Goal: Information Seeking & Learning: Learn about a topic

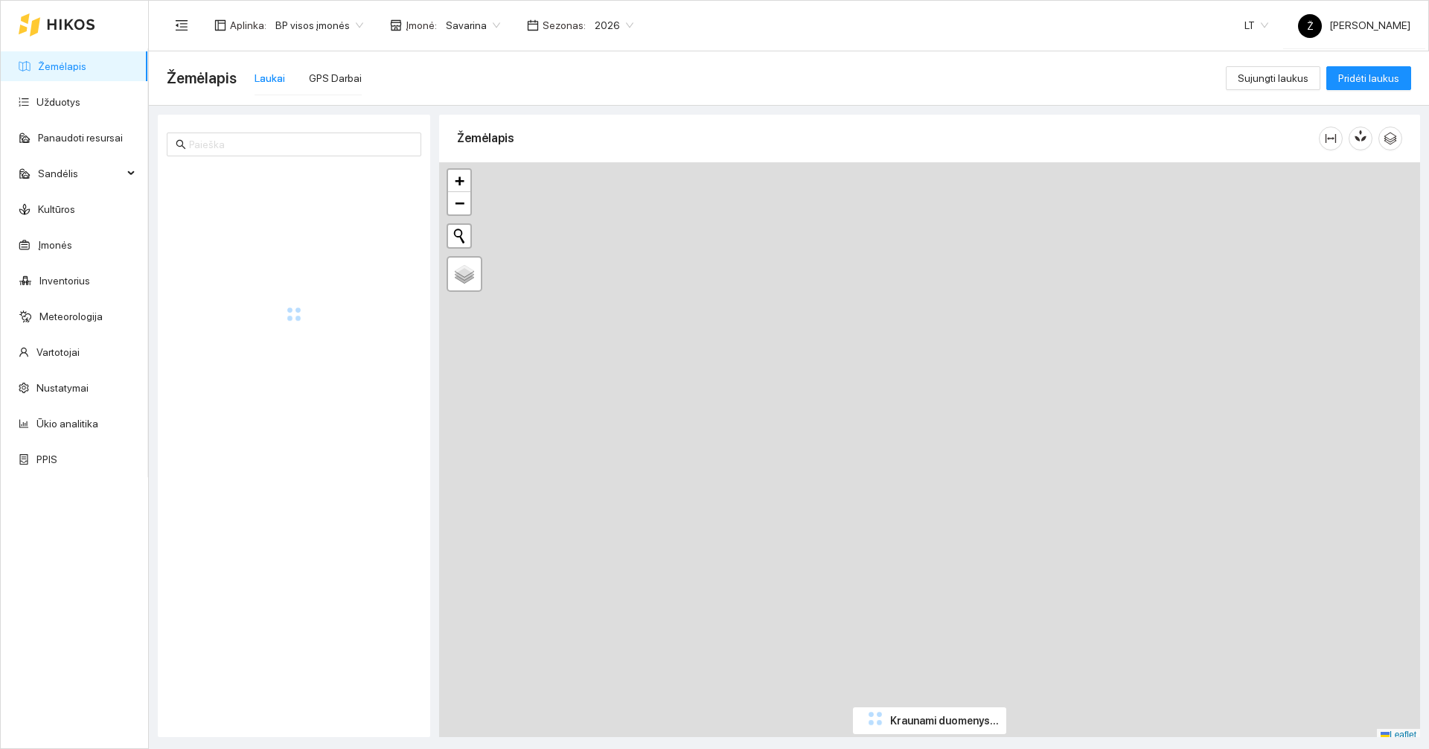
click at [464, 21] on span "Savarina" at bounding box center [473, 25] width 54 height 22
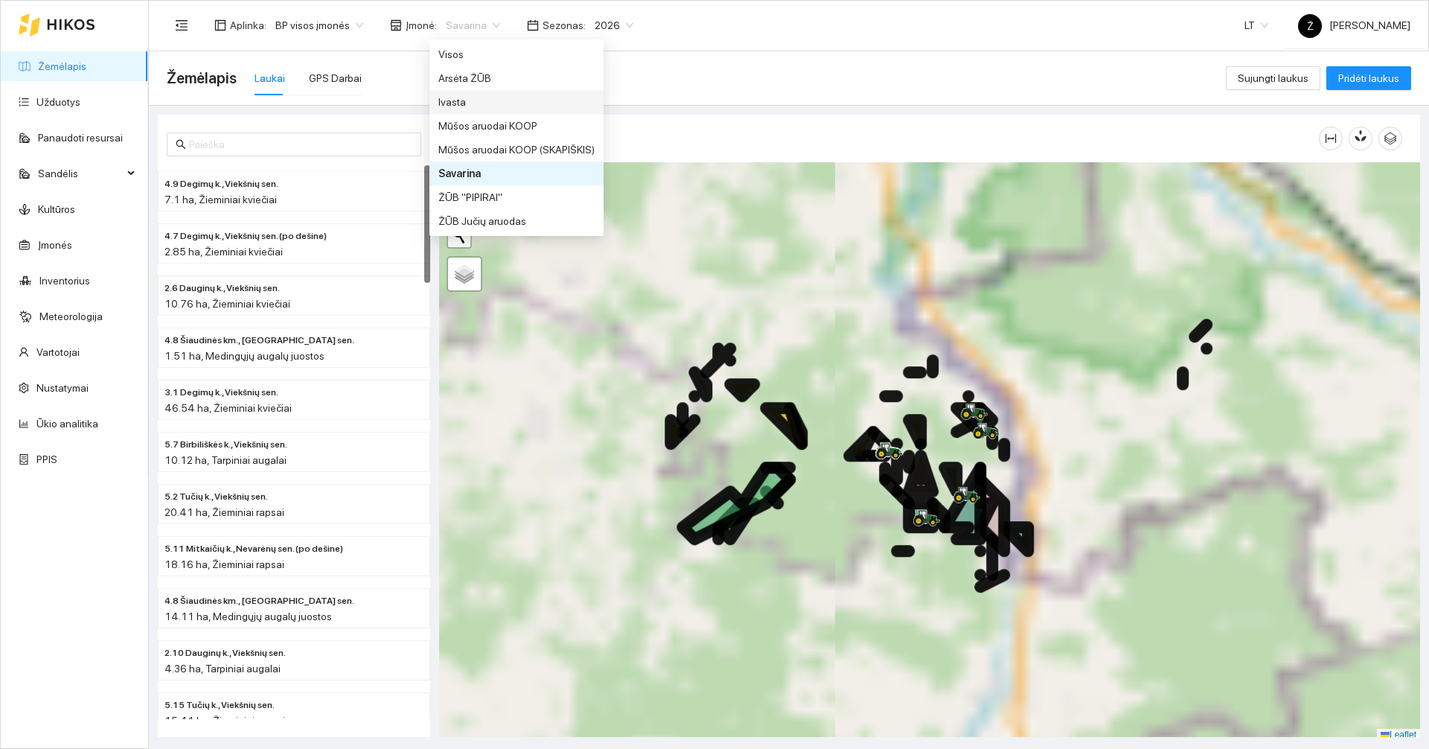
click at [471, 103] on div "Ivasta" at bounding box center [516, 102] width 156 height 16
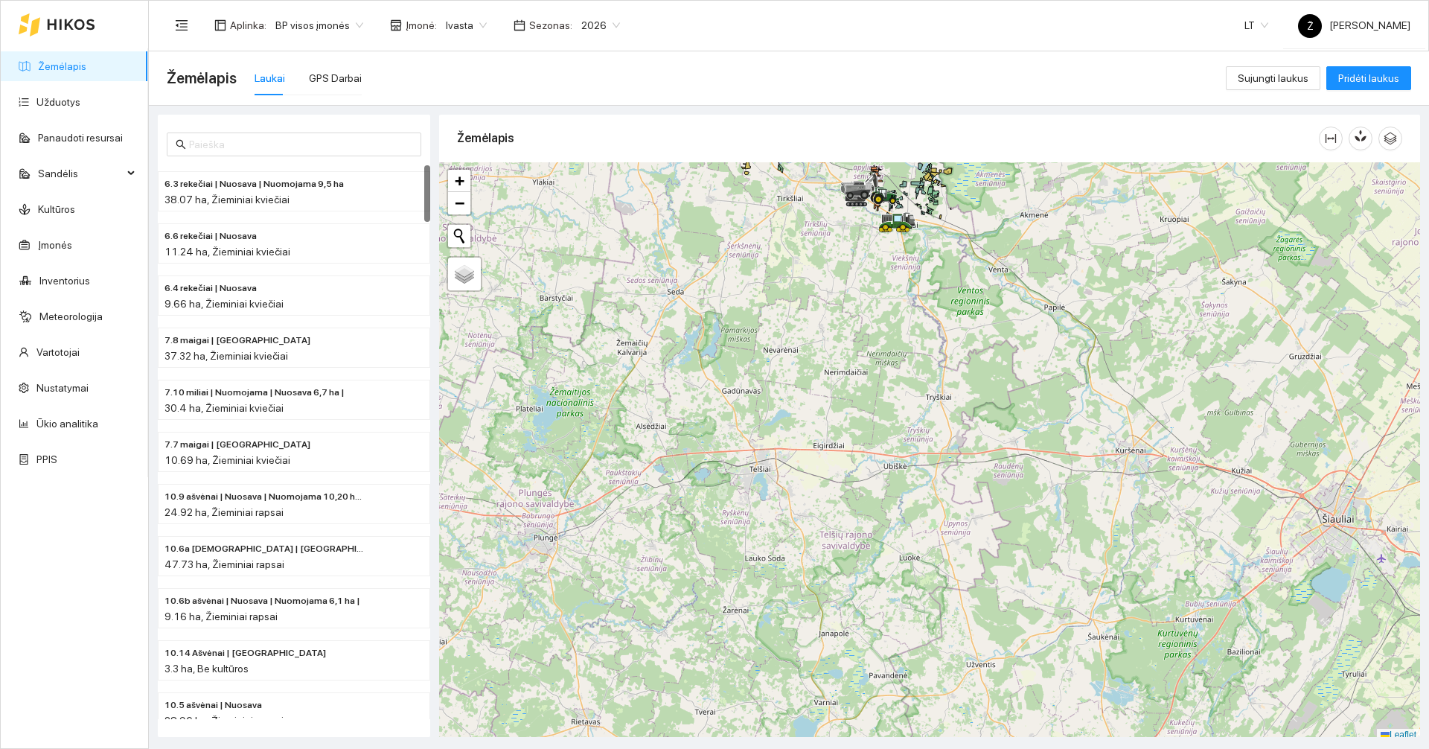
scroll to position [4, 0]
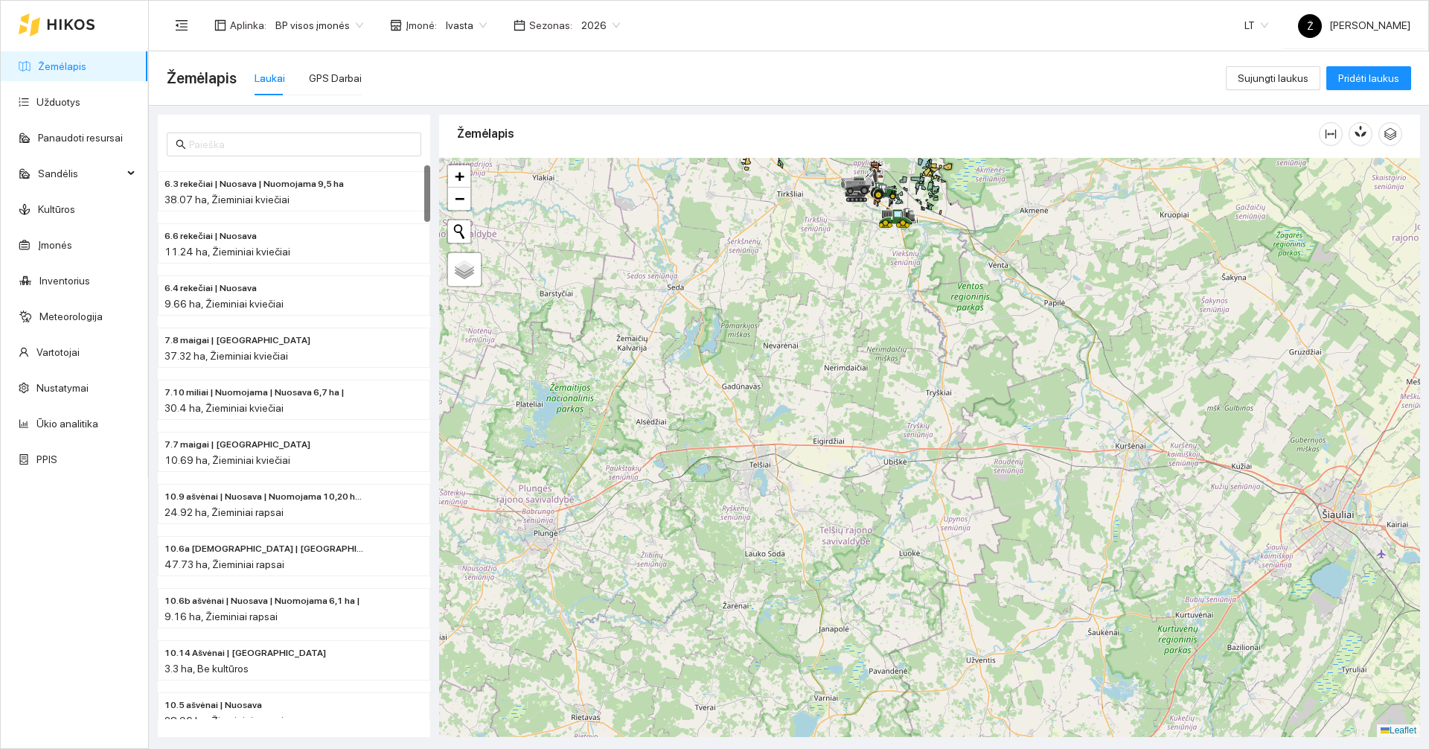
drag, startPoint x: 916, startPoint y: 272, endPoint x: 923, endPoint y: 418, distance: 145.3
click at [923, 418] on div at bounding box center [929, 447] width 981 height 579
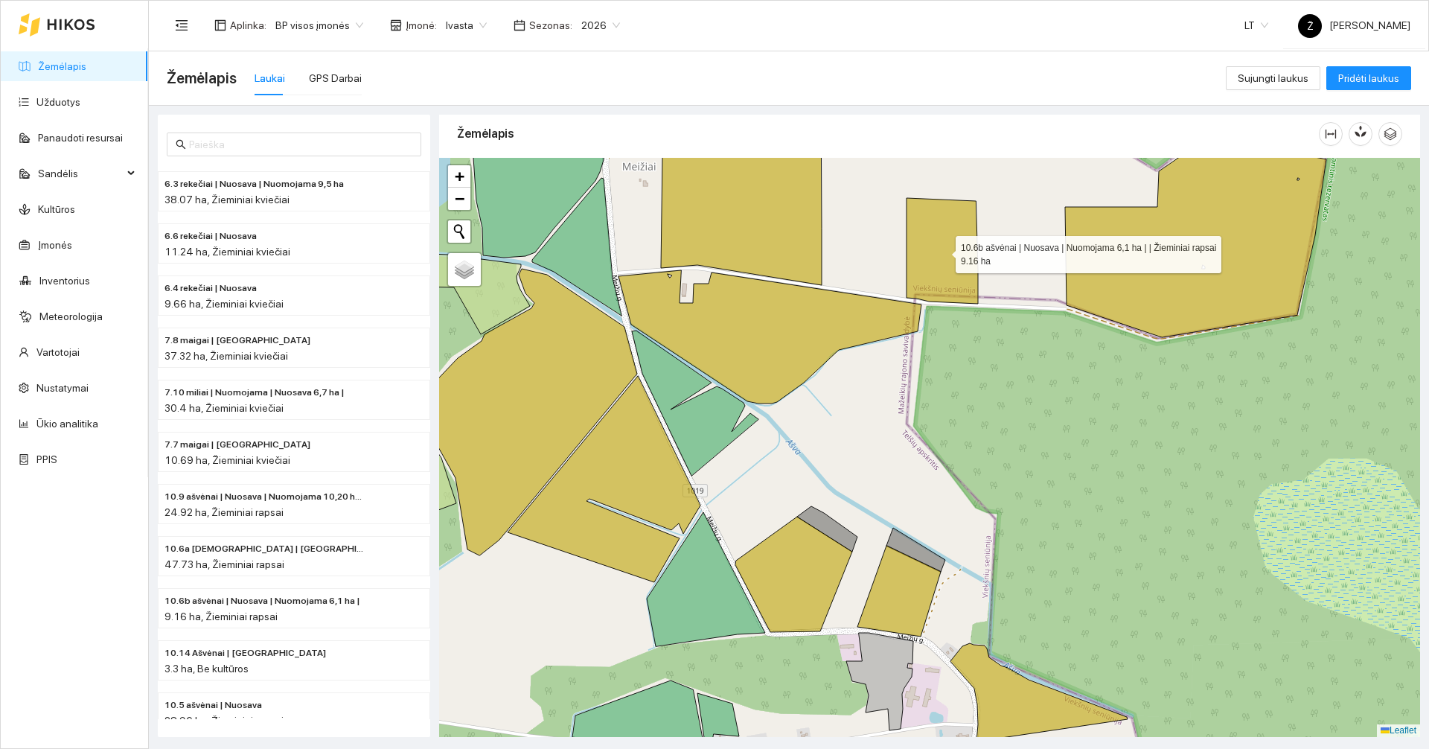
click at [962, 238] on icon at bounding box center [941, 251] width 71 height 106
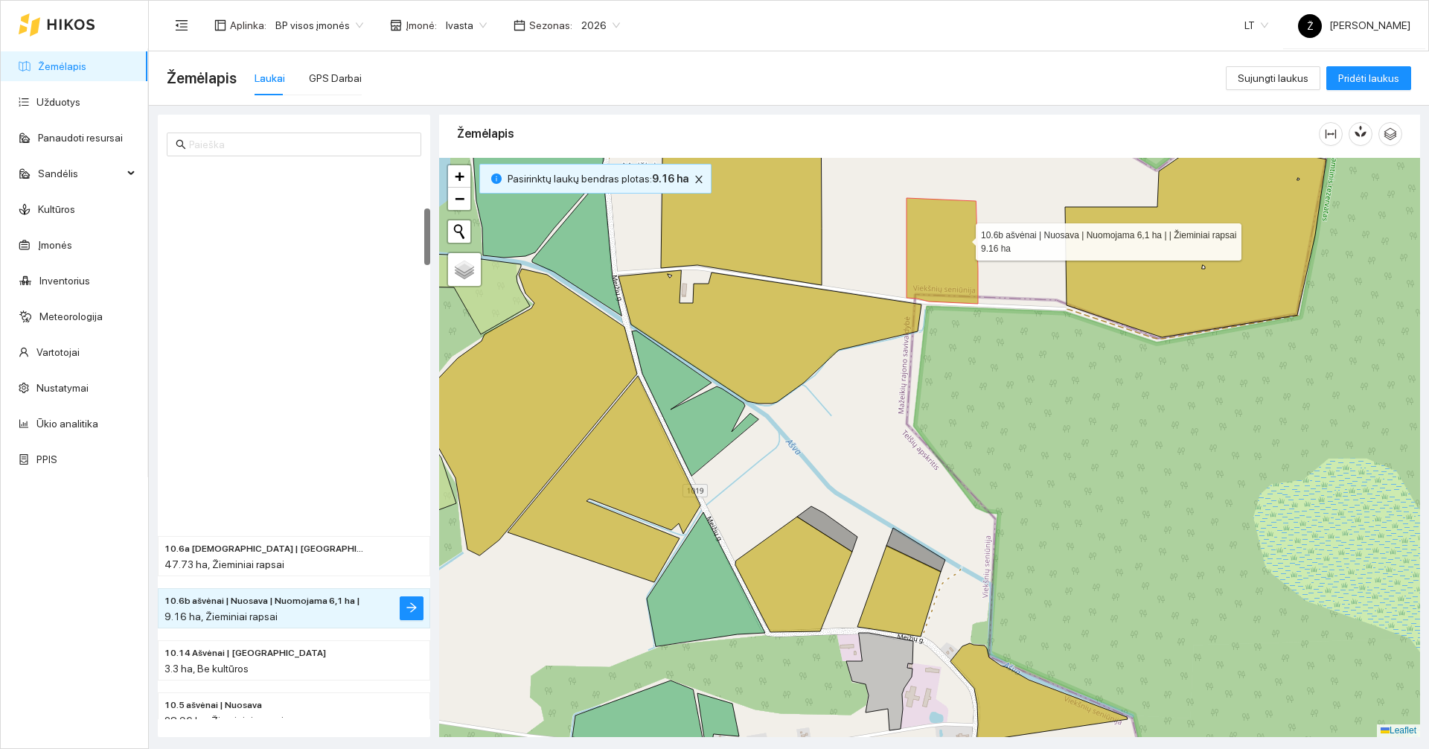
scroll to position [417, 0]
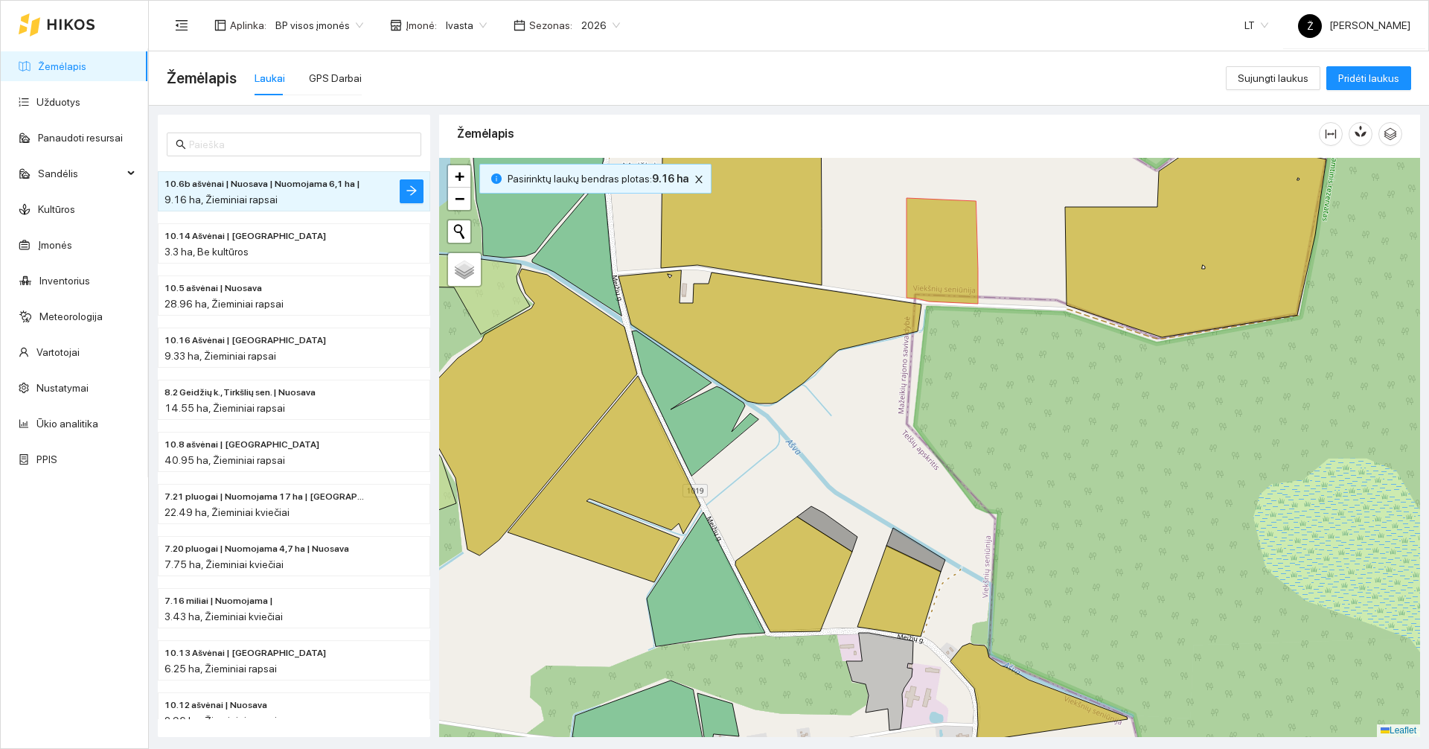
click at [469, 34] on span "Ivasta" at bounding box center [466, 25] width 41 height 22
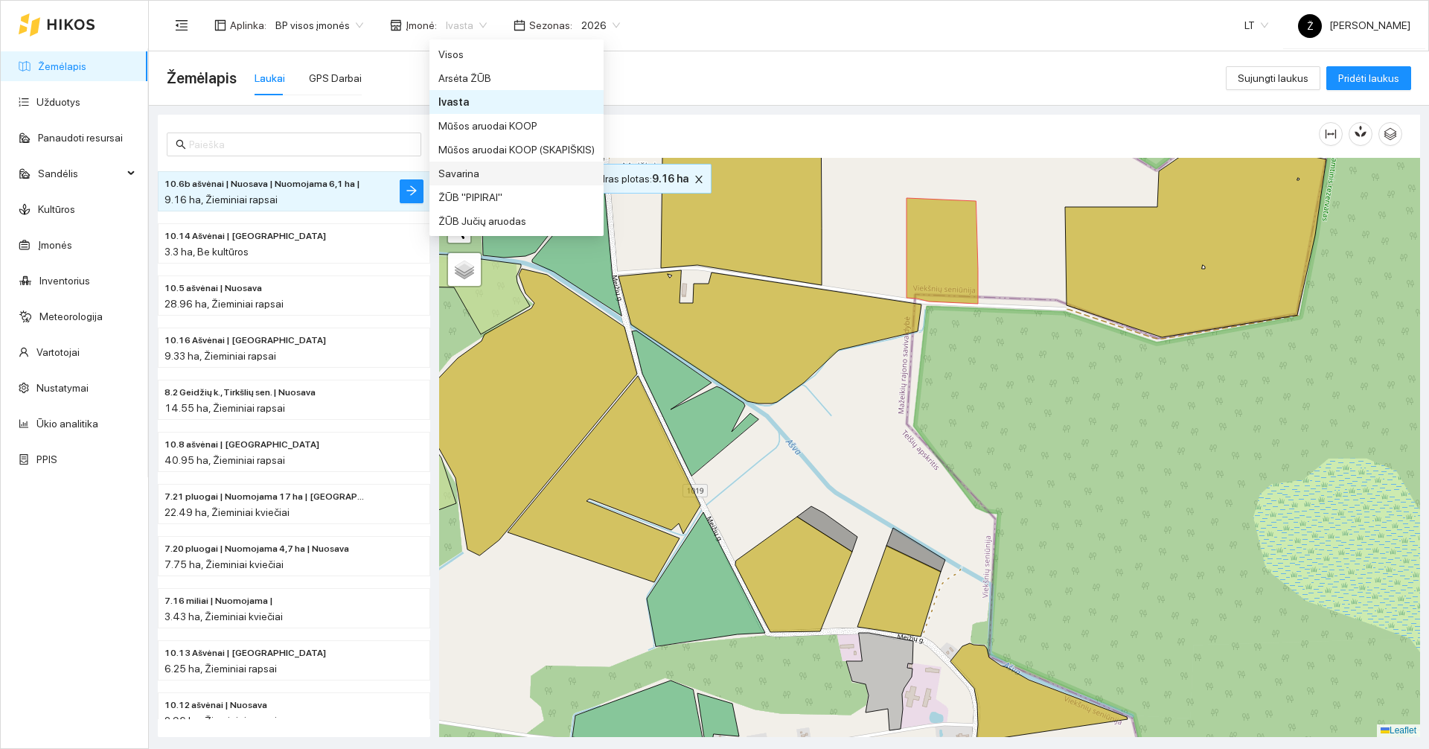
click at [469, 169] on div "Savarina" at bounding box center [516, 173] width 156 height 16
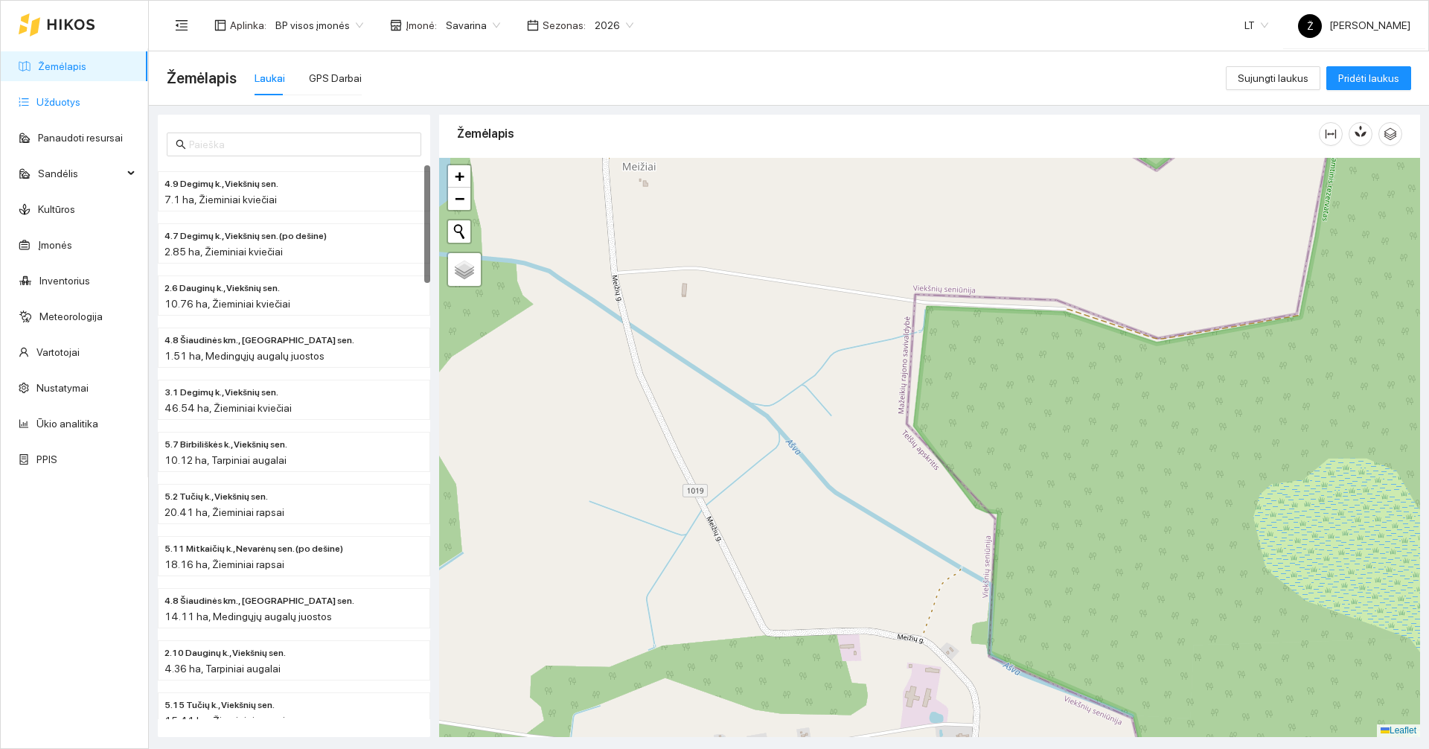
click at [72, 108] on link "Užduotys" at bounding box center [58, 102] width 44 height 12
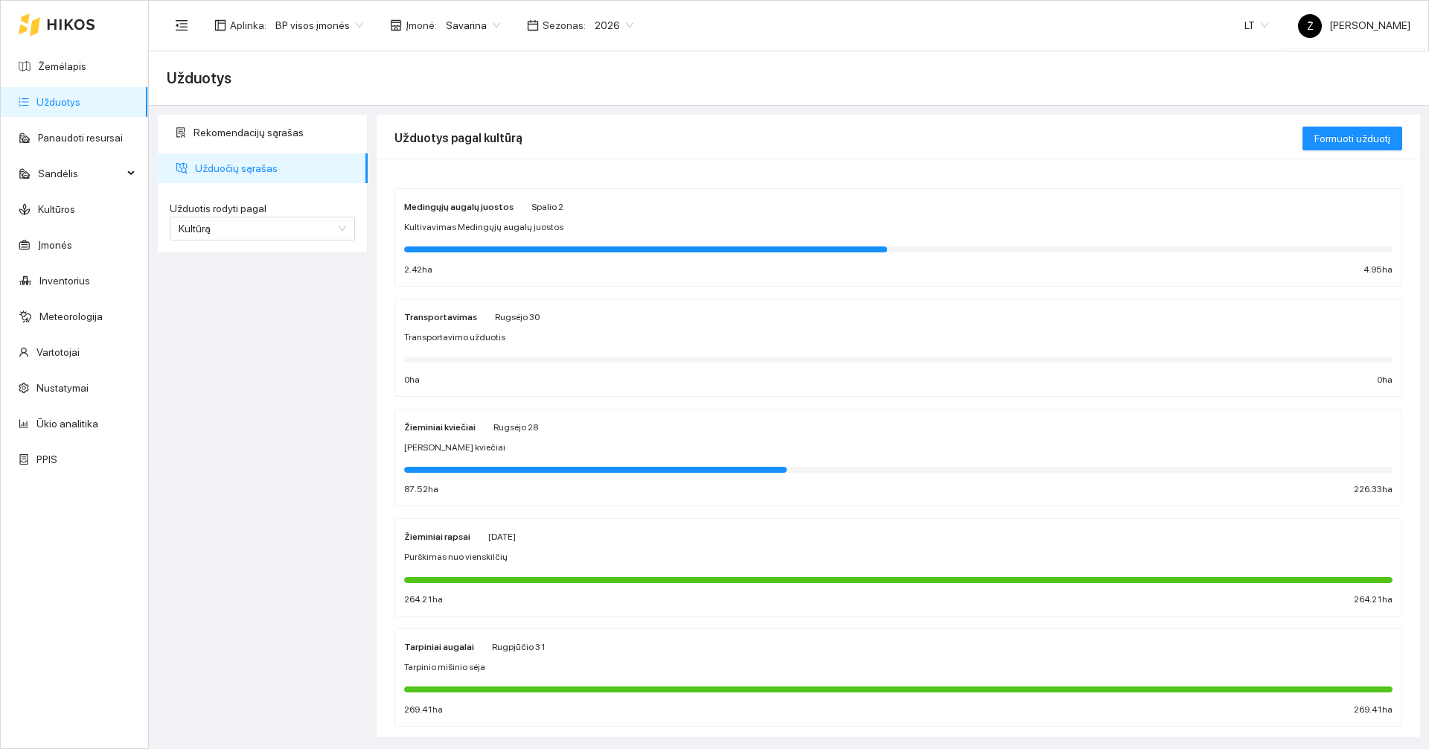
click at [540, 435] on div "Žieminiai kviečiai Rugsėjo 28 Arimas Žieminiai kviečiai 87.52 ha 226.33 ha" at bounding box center [898, 457] width 988 height 79
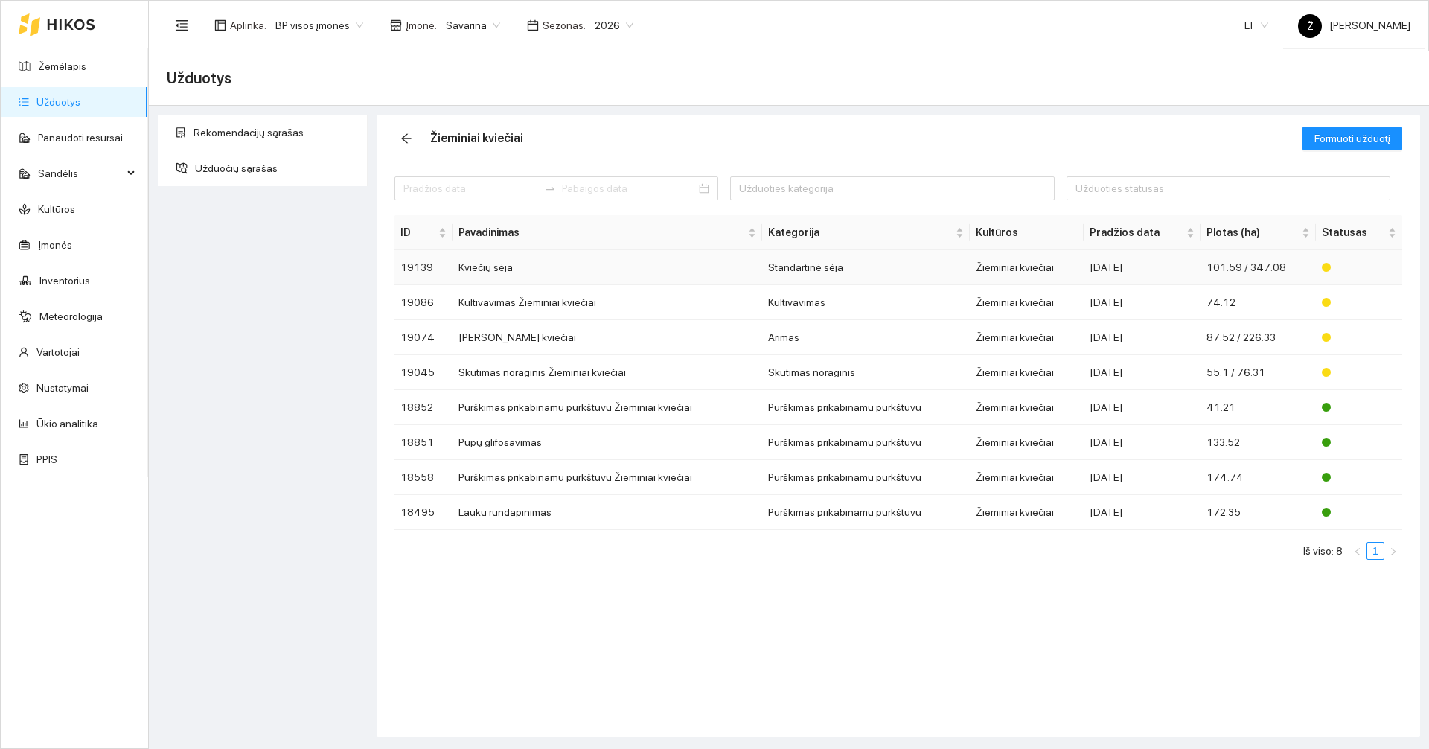
click at [688, 263] on td "Kviečių sėja" at bounding box center [607, 267] width 310 height 35
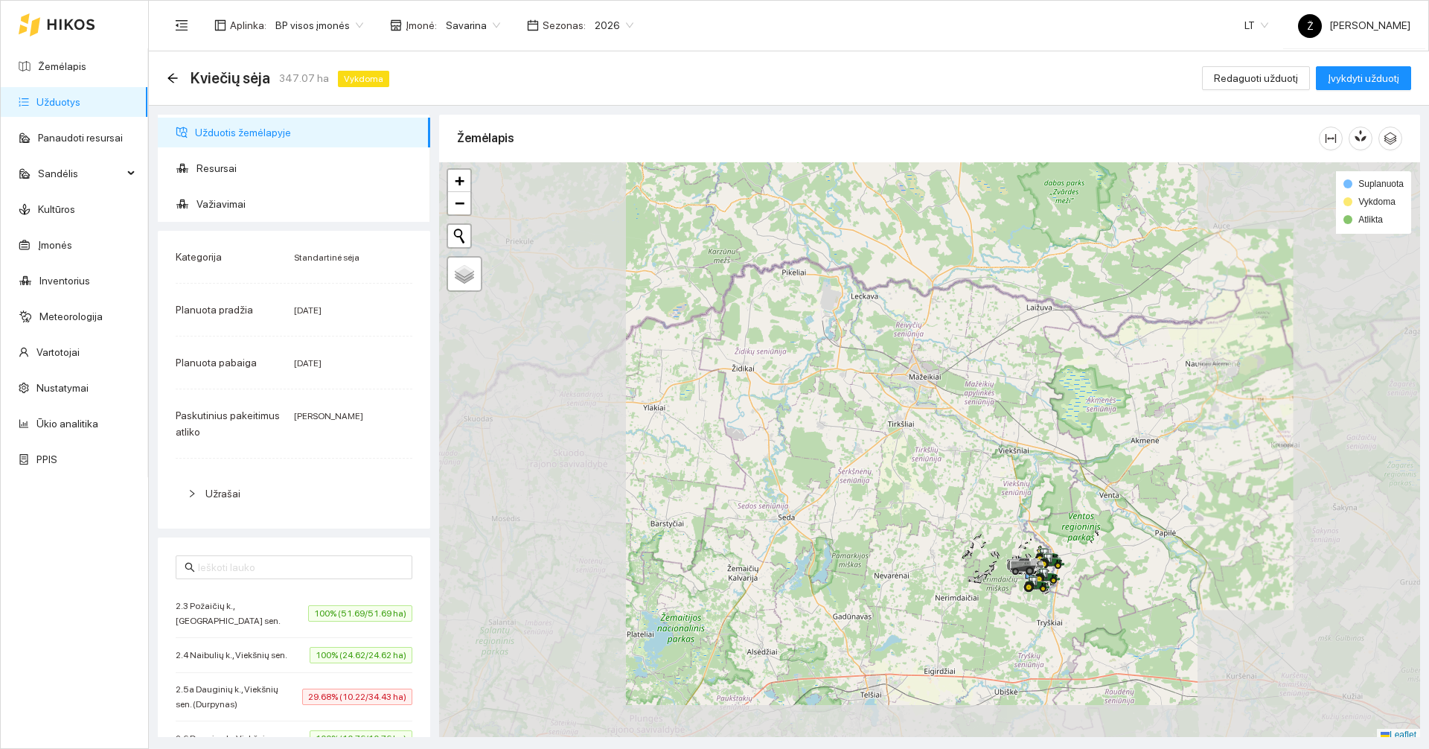
scroll to position [4, 0]
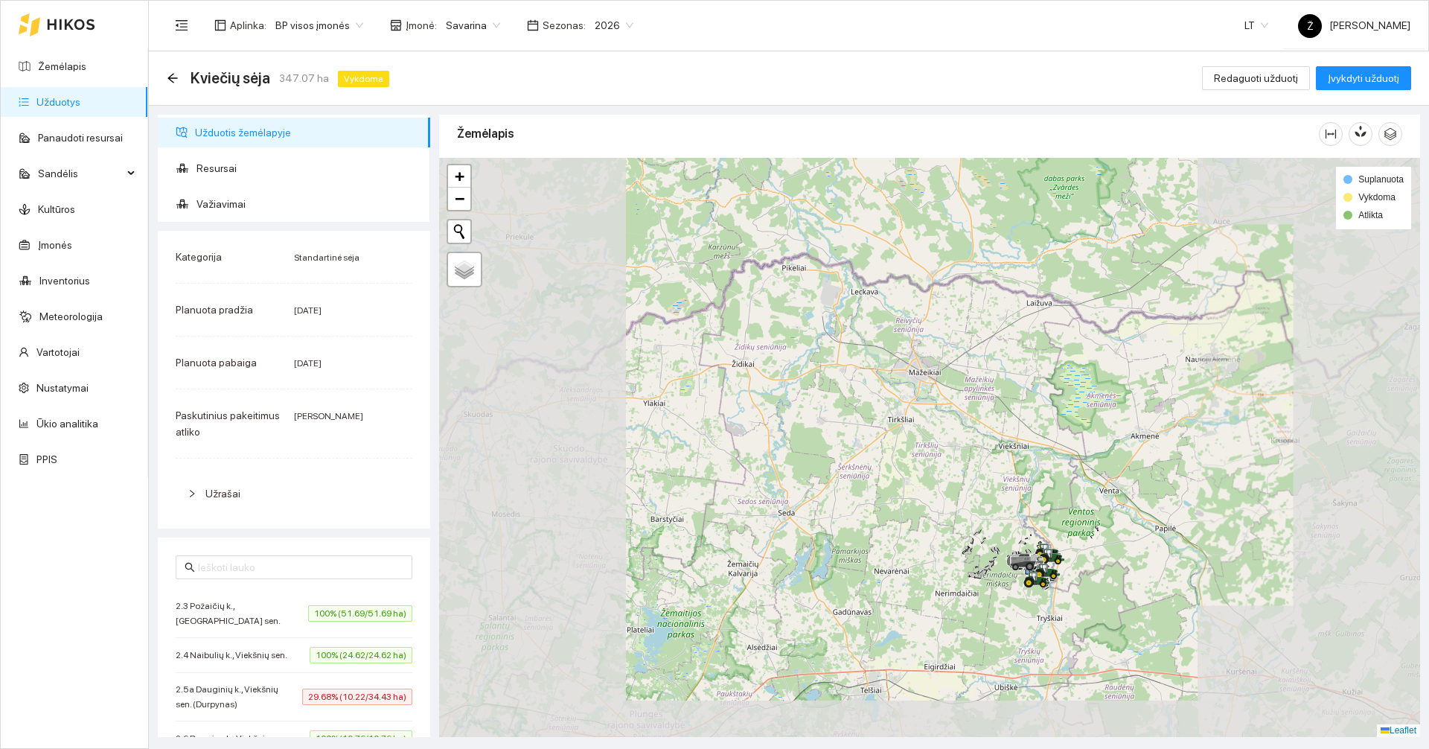
drag, startPoint x: 1051, startPoint y: 469, endPoint x: 993, endPoint y: 294, distance: 184.3
click at [985, 287] on div at bounding box center [929, 447] width 981 height 579
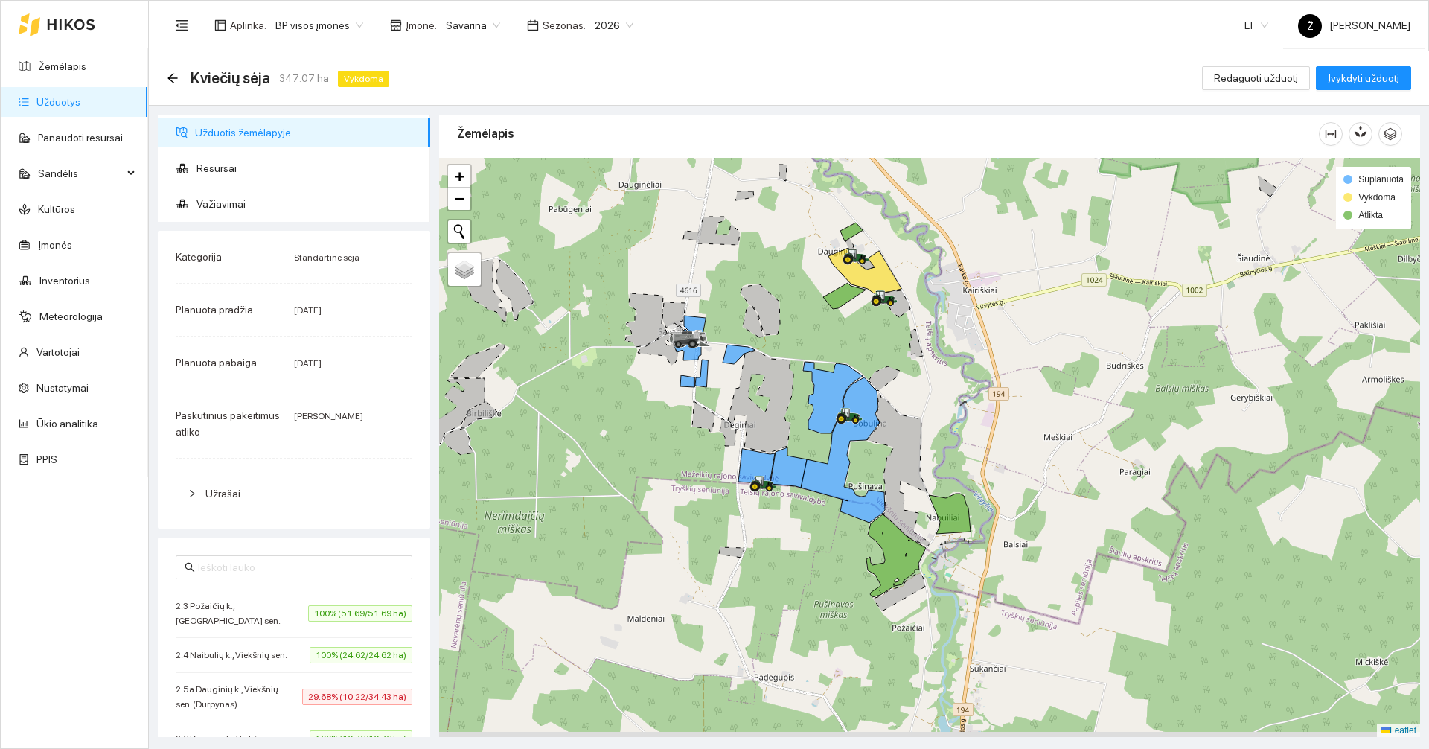
drag, startPoint x: 971, startPoint y: 400, endPoint x: 938, endPoint y: 323, distance: 84.0
click at [938, 323] on div at bounding box center [929, 447] width 981 height 579
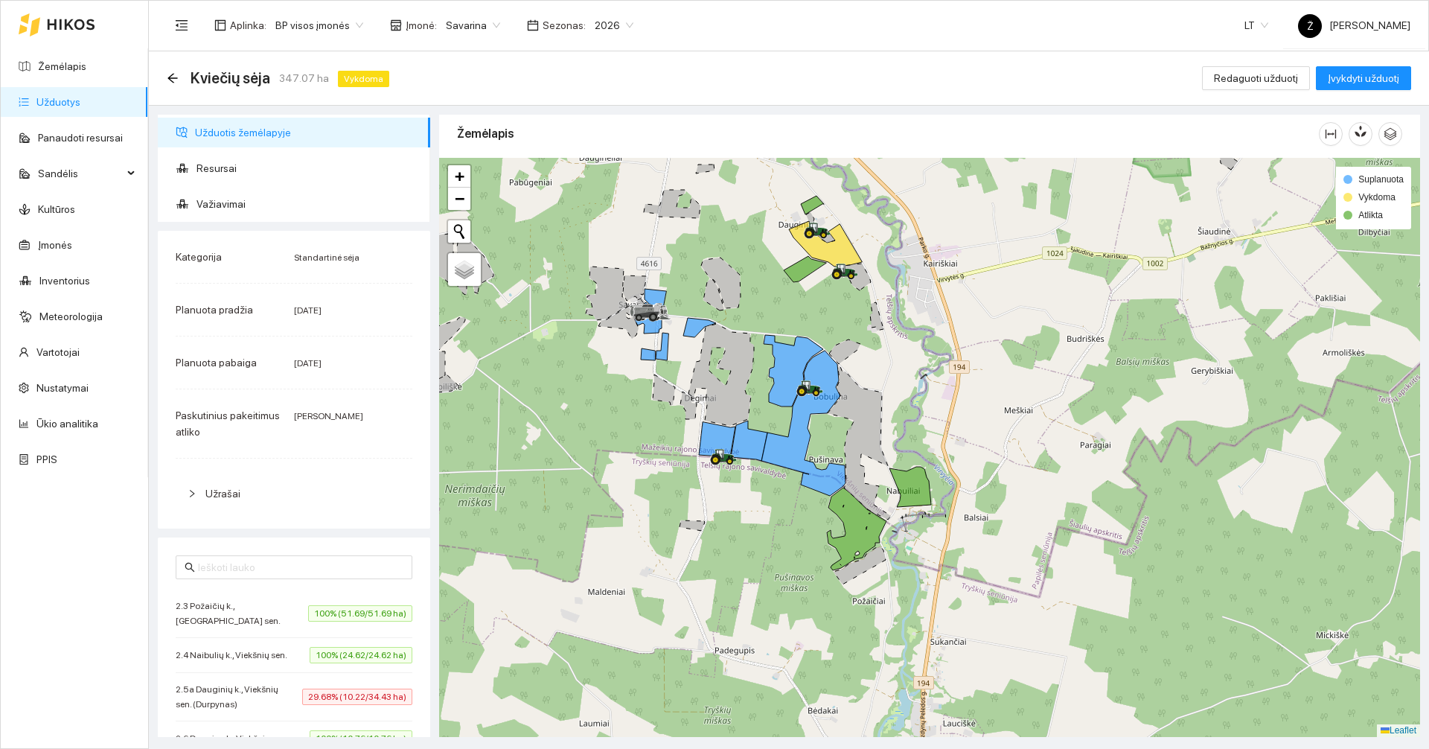
drag, startPoint x: 967, startPoint y: 339, endPoint x: 956, endPoint y: 401, distance: 63.5
click at [956, 401] on div at bounding box center [929, 447] width 981 height 579
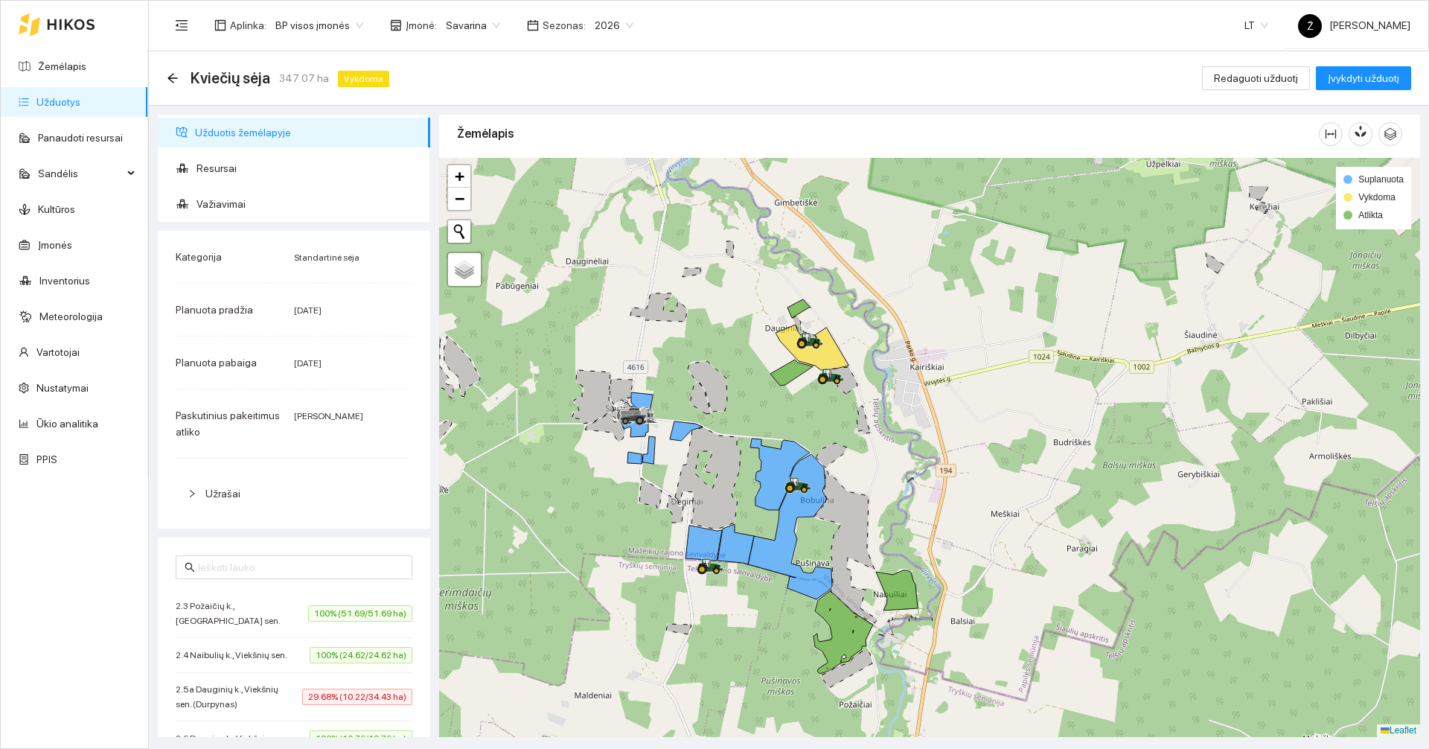
drag, startPoint x: 922, startPoint y: 342, endPoint x: 855, endPoint y: 349, distance: 67.4
click at [912, 430] on div at bounding box center [929, 447] width 981 height 579
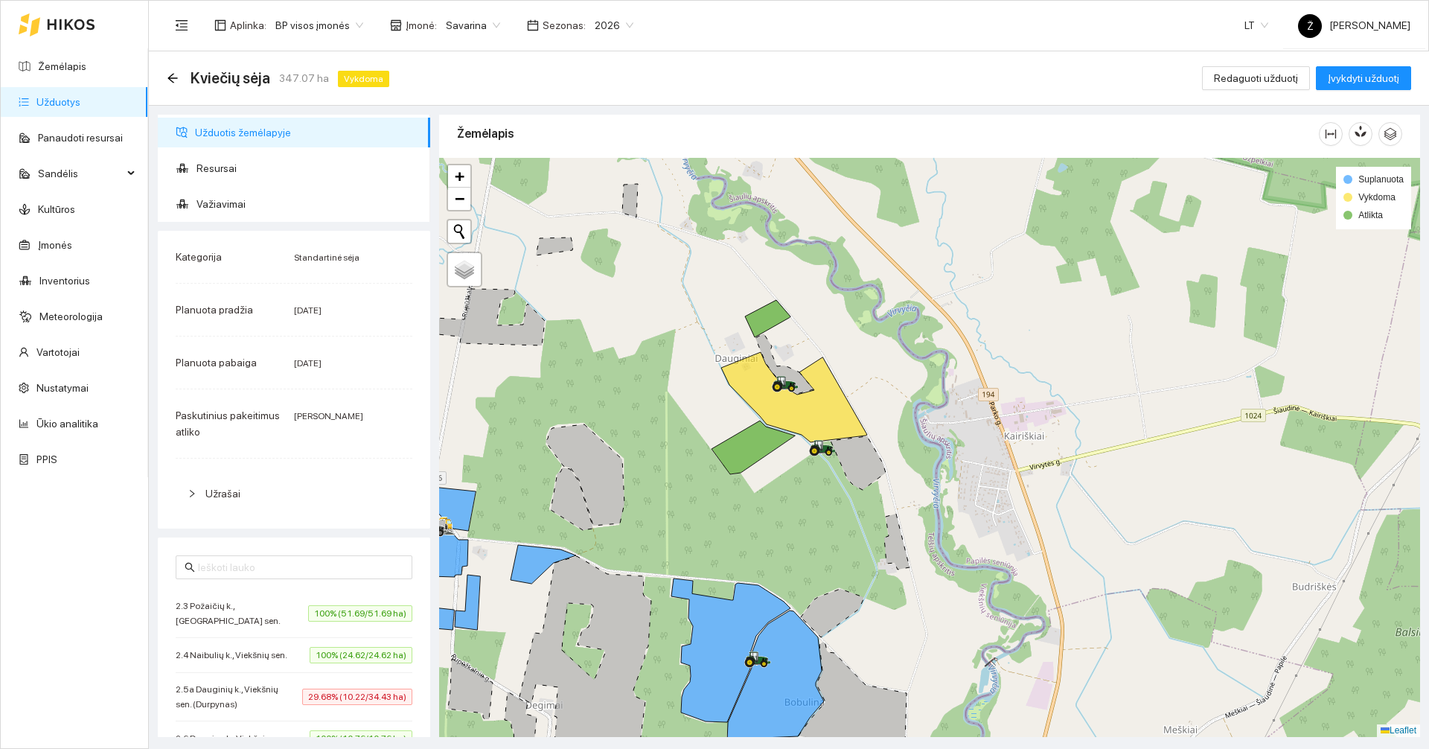
click at [82, 48] on div at bounding box center [57, 25] width 77 height 48
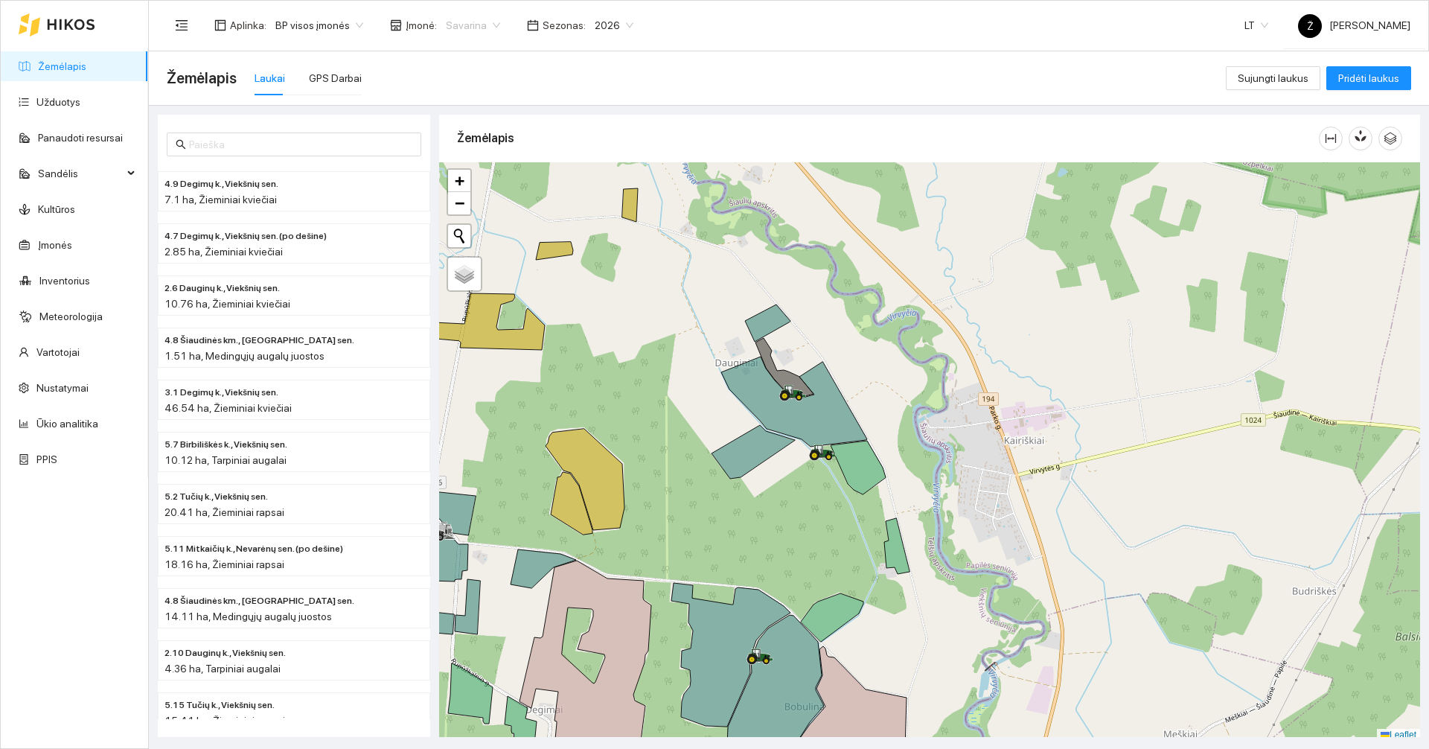
drag, startPoint x: 483, startPoint y: 33, endPoint x: 502, endPoint y: 52, distance: 27.4
click at [497, 48] on body "Žemėlapis Užduotys Panaudoti resursai Sandėlis Kultūros Įmonės Inventorius Mete…" at bounding box center [714, 374] width 1429 height 749
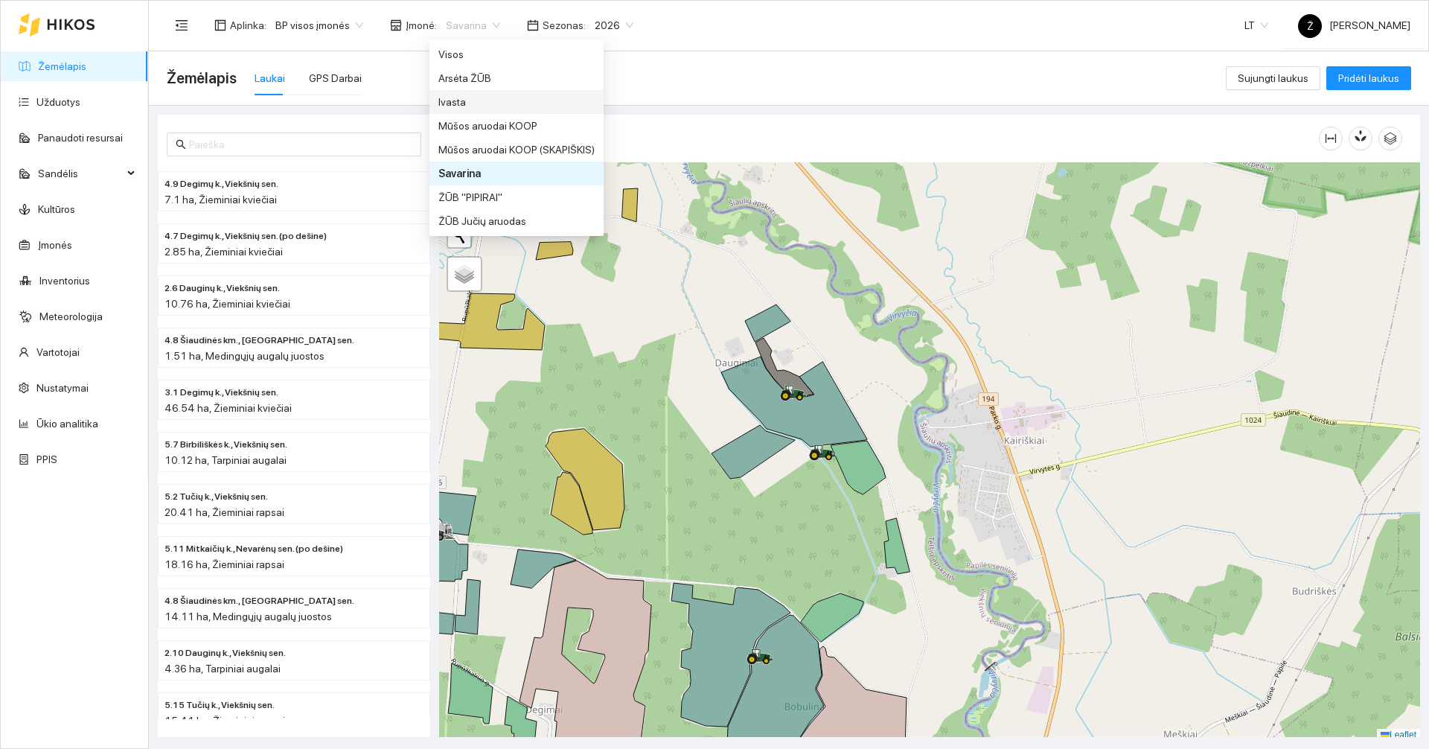
click at [477, 103] on div "Ivasta" at bounding box center [516, 102] width 156 height 16
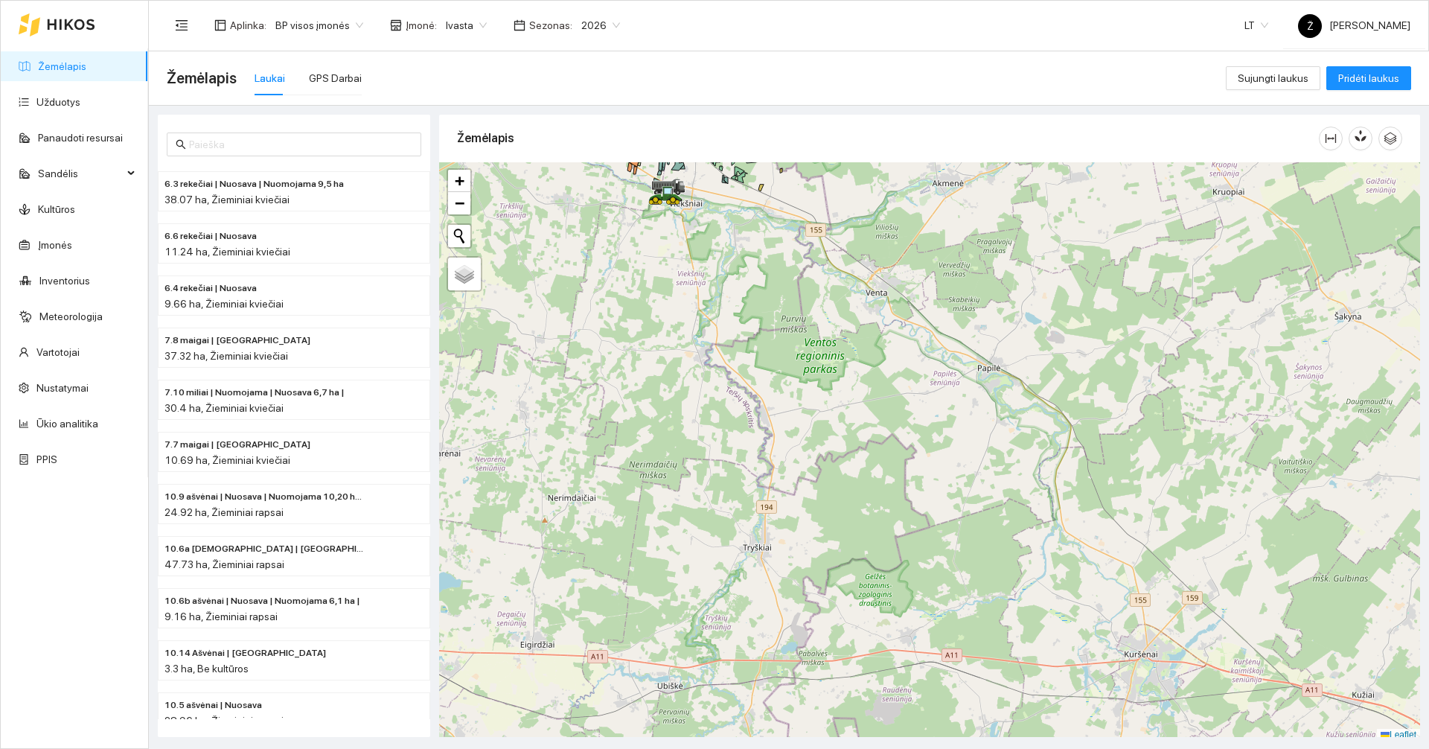
scroll to position [4, 0]
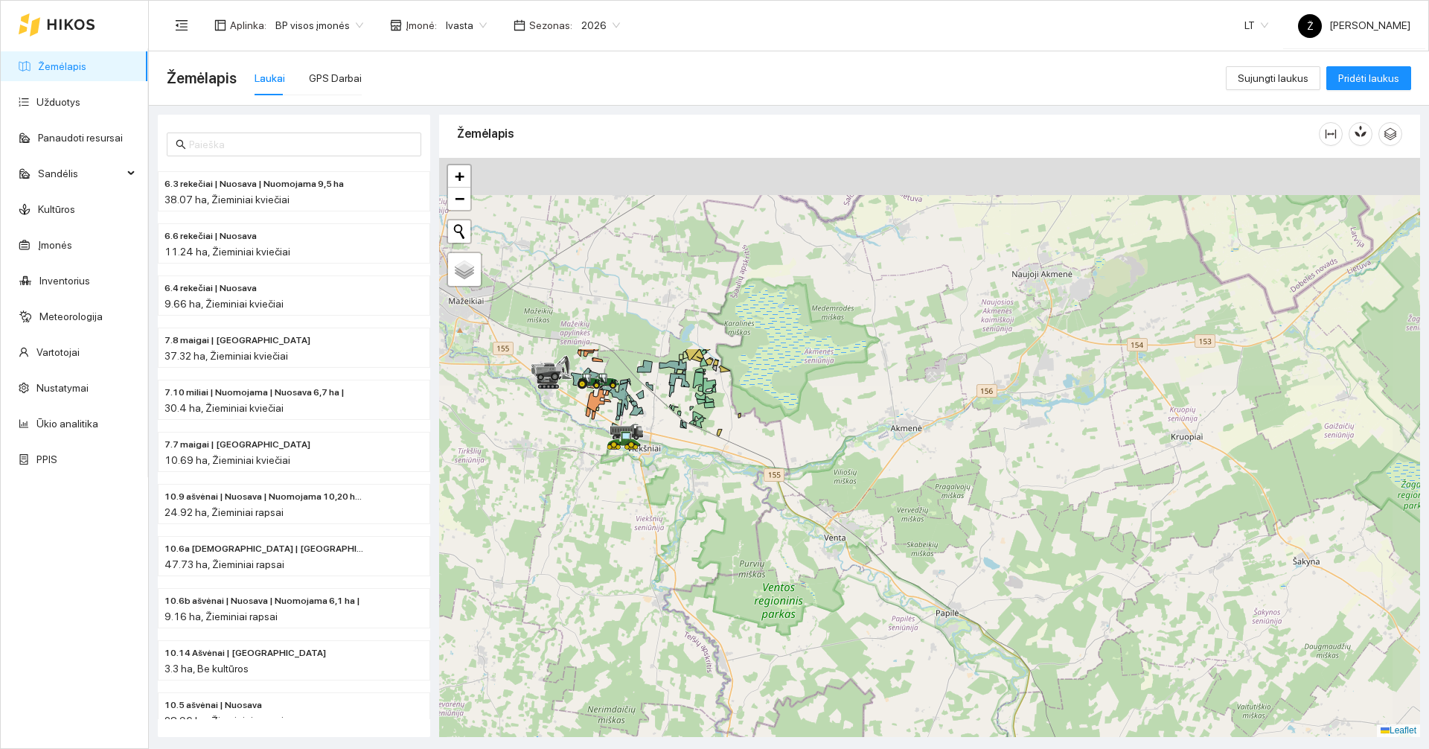
drag, startPoint x: 738, startPoint y: 424, endPoint x: 697, endPoint y: 606, distance: 186.1
click at [697, 607] on div at bounding box center [929, 447] width 981 height 579
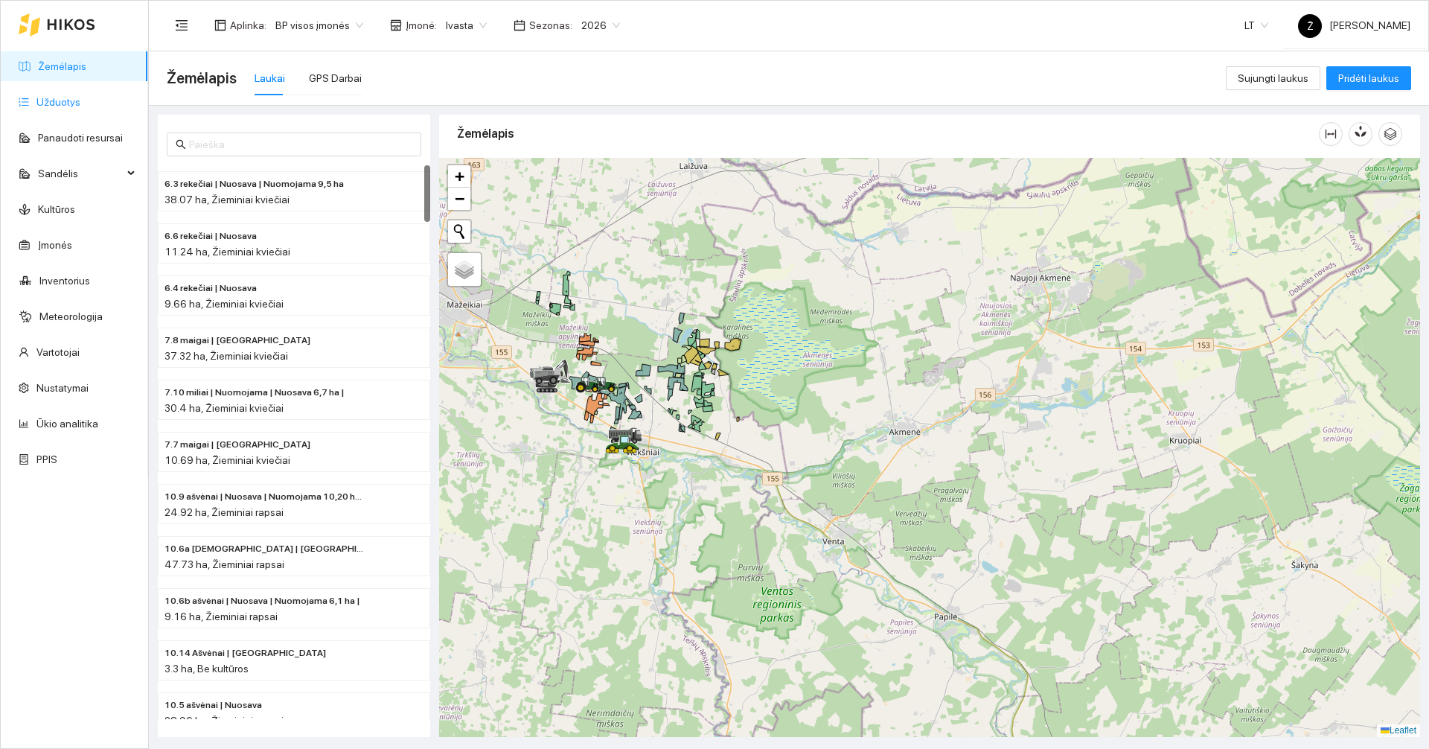
click at [80, 108] on link "Užduotys" at bounding box center [58, 102] width 44 height 12
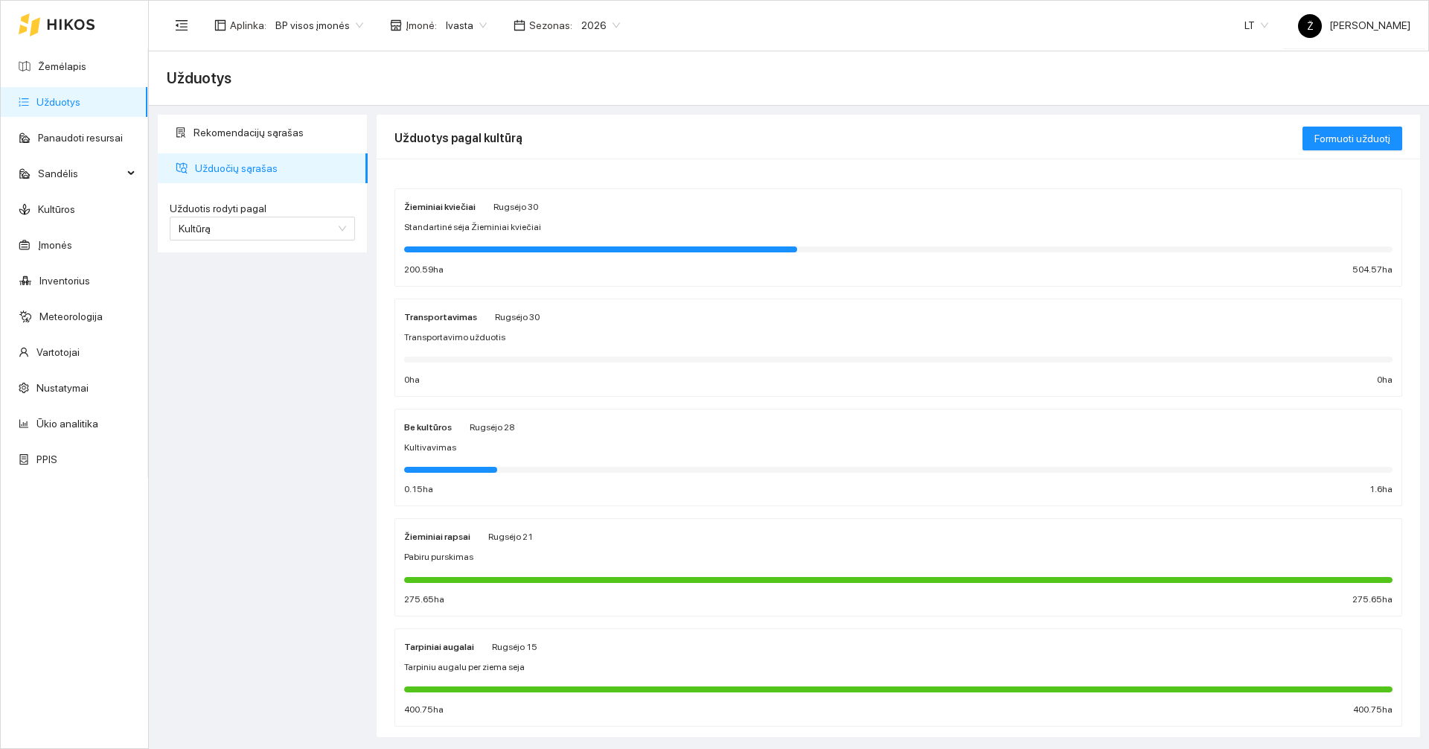
click at [465, 249] on div at bounding box center [600, 249] width 393 height 6
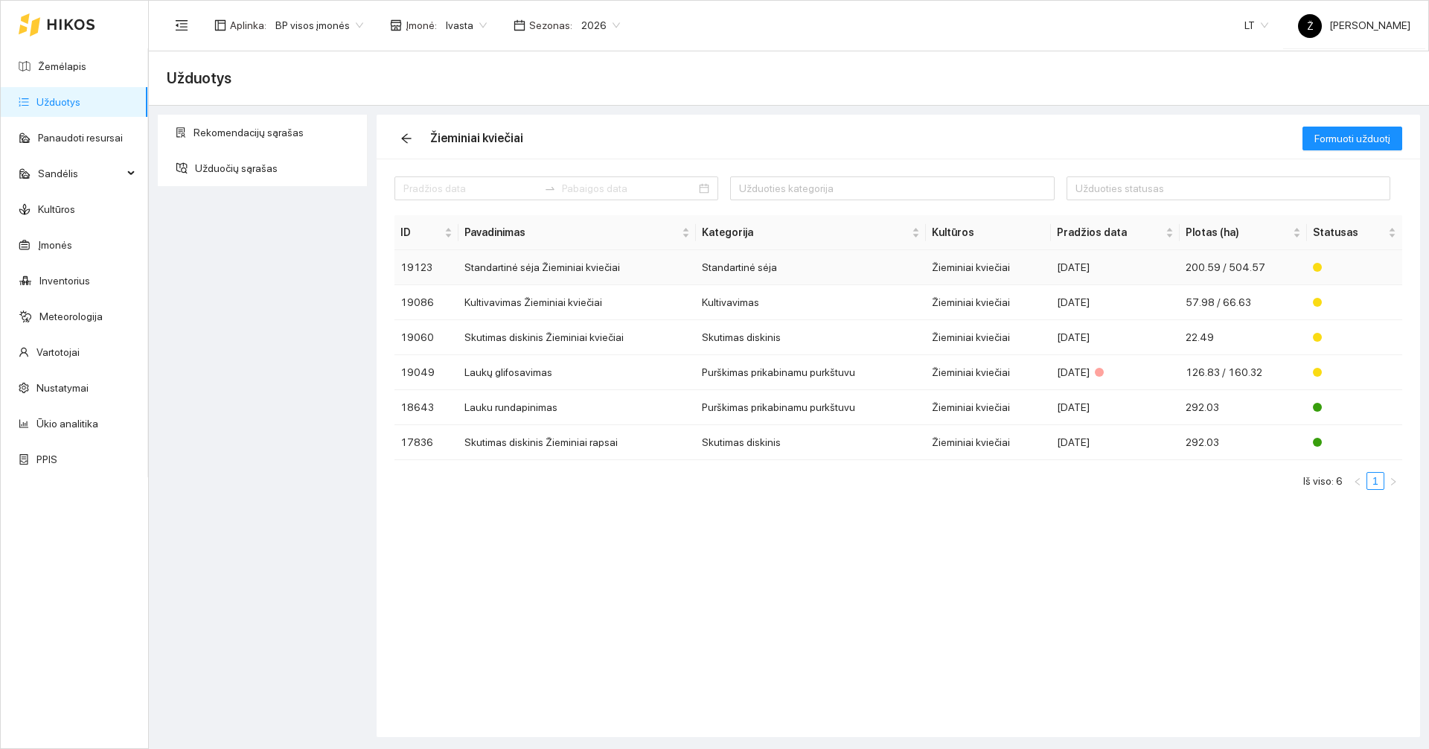
click at [560, 270] on td "Standartinė sėja Žieminiai kviečiai" at bounding box center [576, 267] width 237 height 35
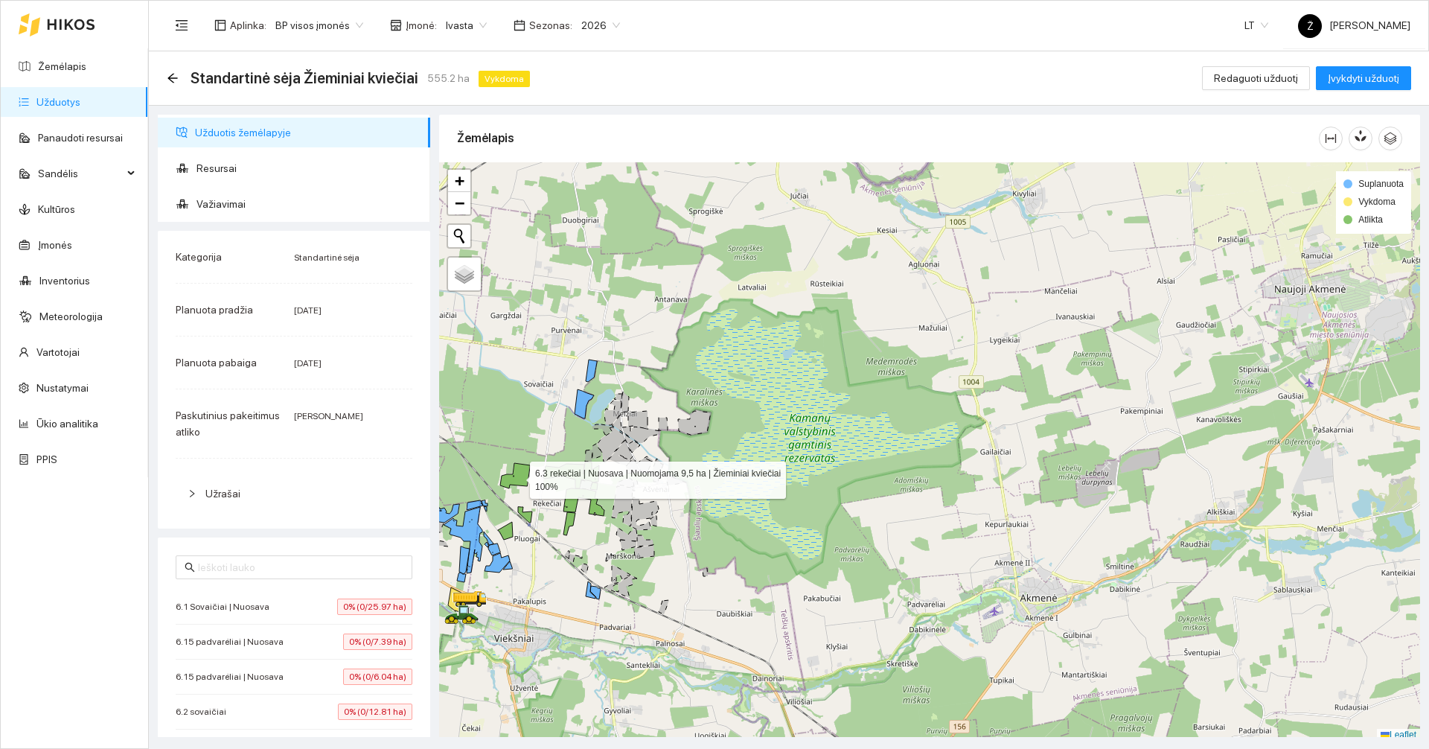
scroll to position [4, 0]
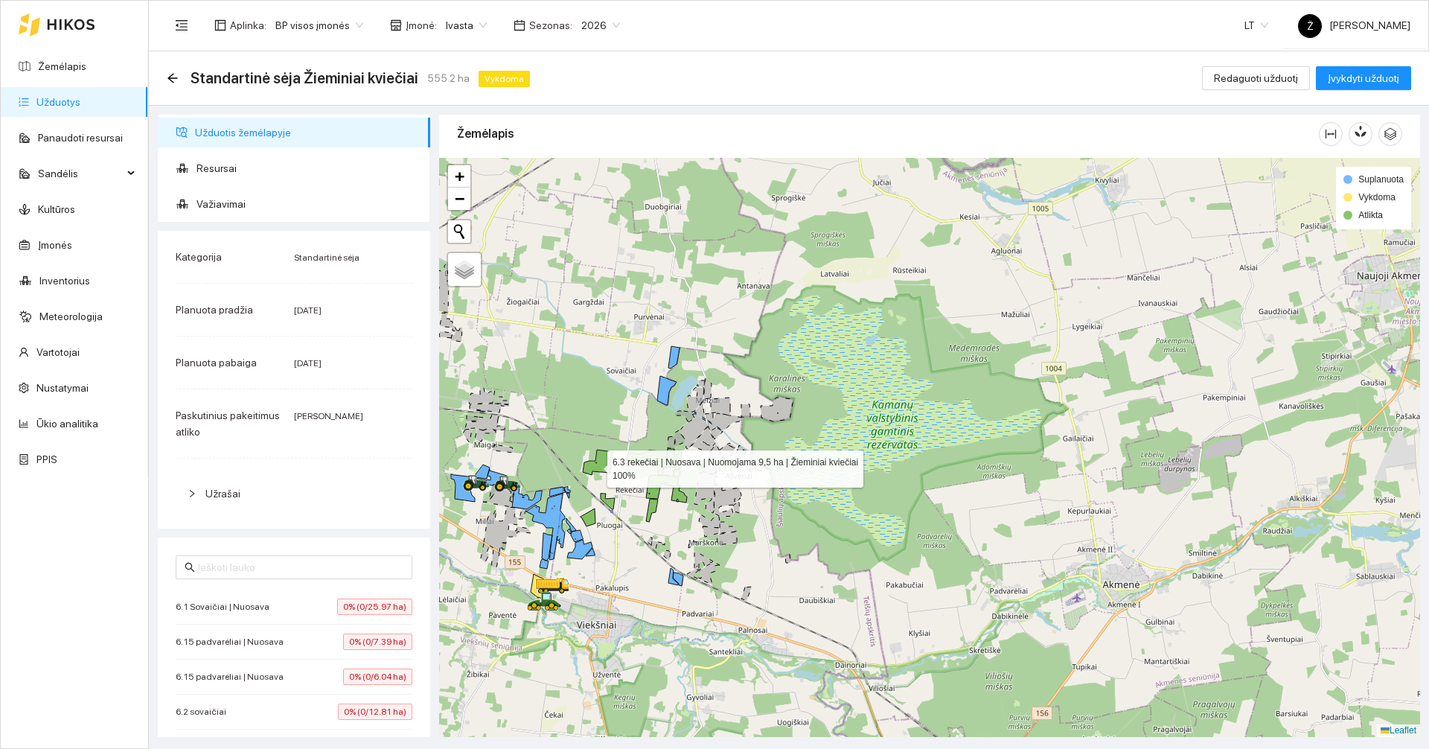
drag, startPoint x: 511, startPoint y: 474, endPoint x: 593, endPoint y: 465, distance: 83.1
click at [593, 465] on icon at bounding box center [598, 462] width 30 height 25
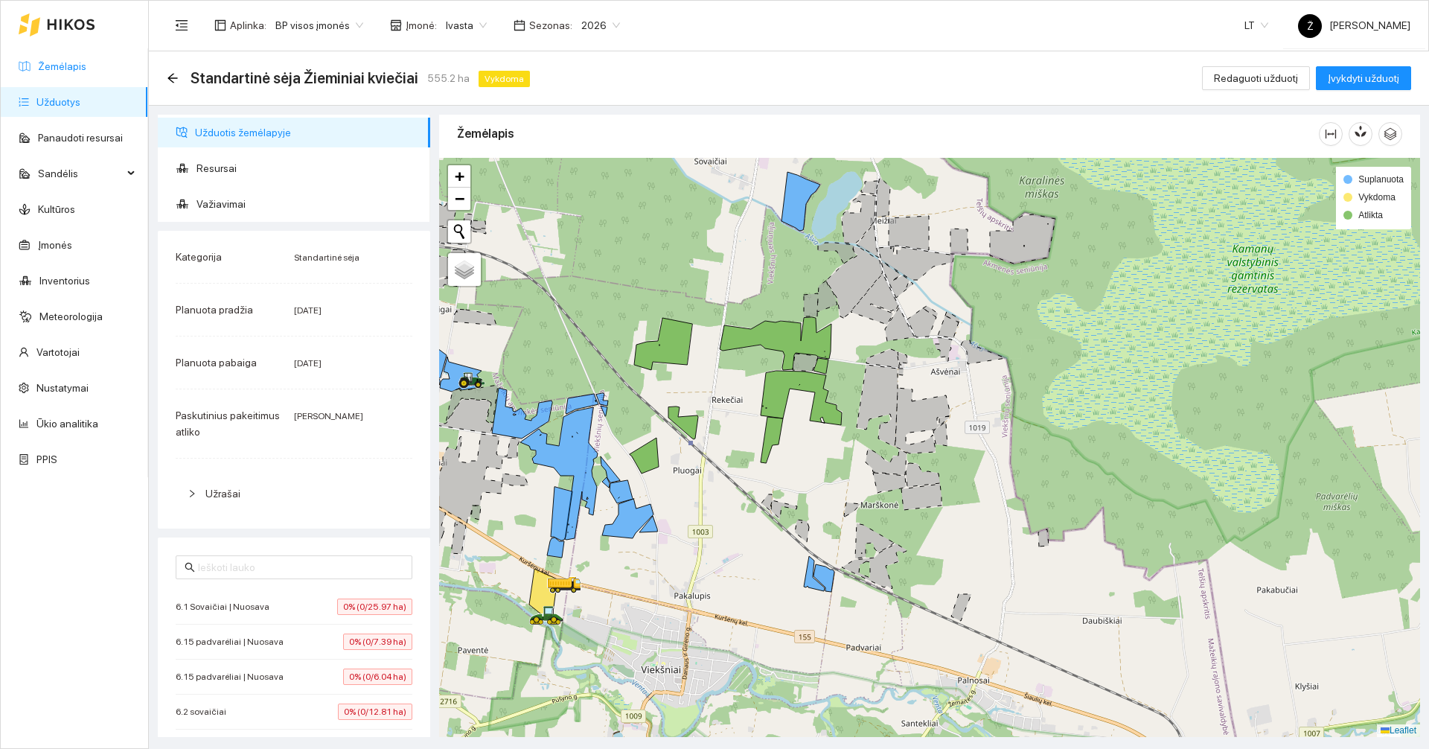
click at [86, 72] on link "Žemėlapis" at bounding box center [62, 66] width 48 height 12
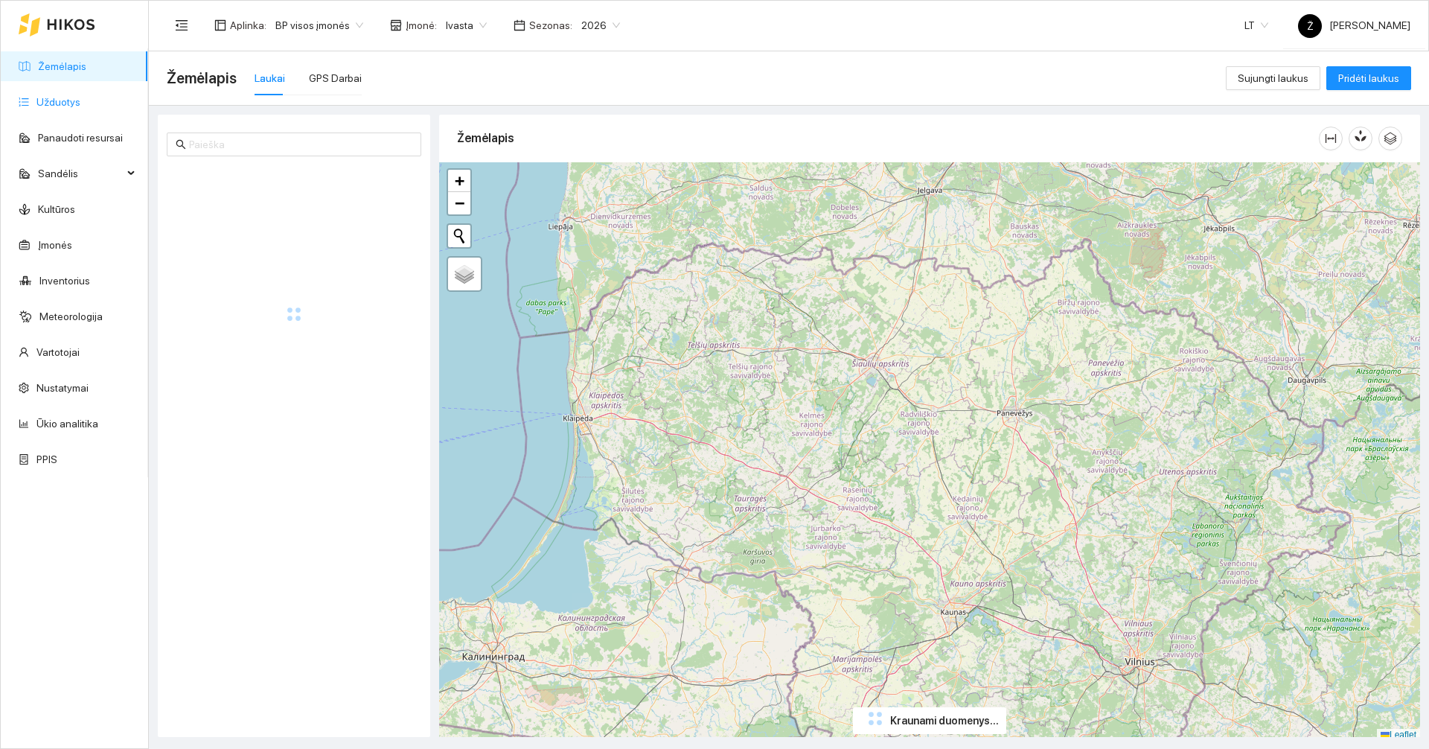
click at [68, 102] on link "Užduotys" at bounding box center [58, 102] width 44 height 12
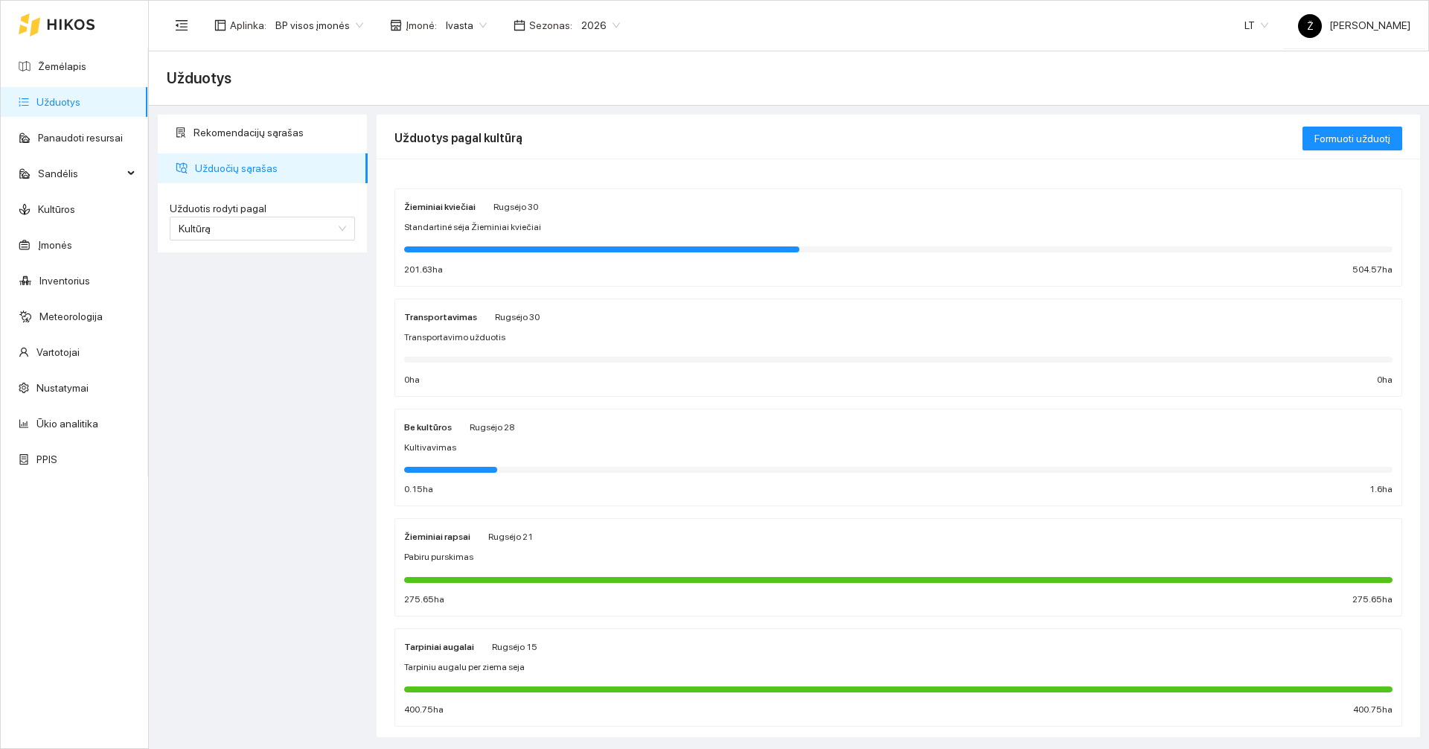
click at [536, 559] on div "Pabiru purskimas" at bounding box center [898, 557] width 988 height 14
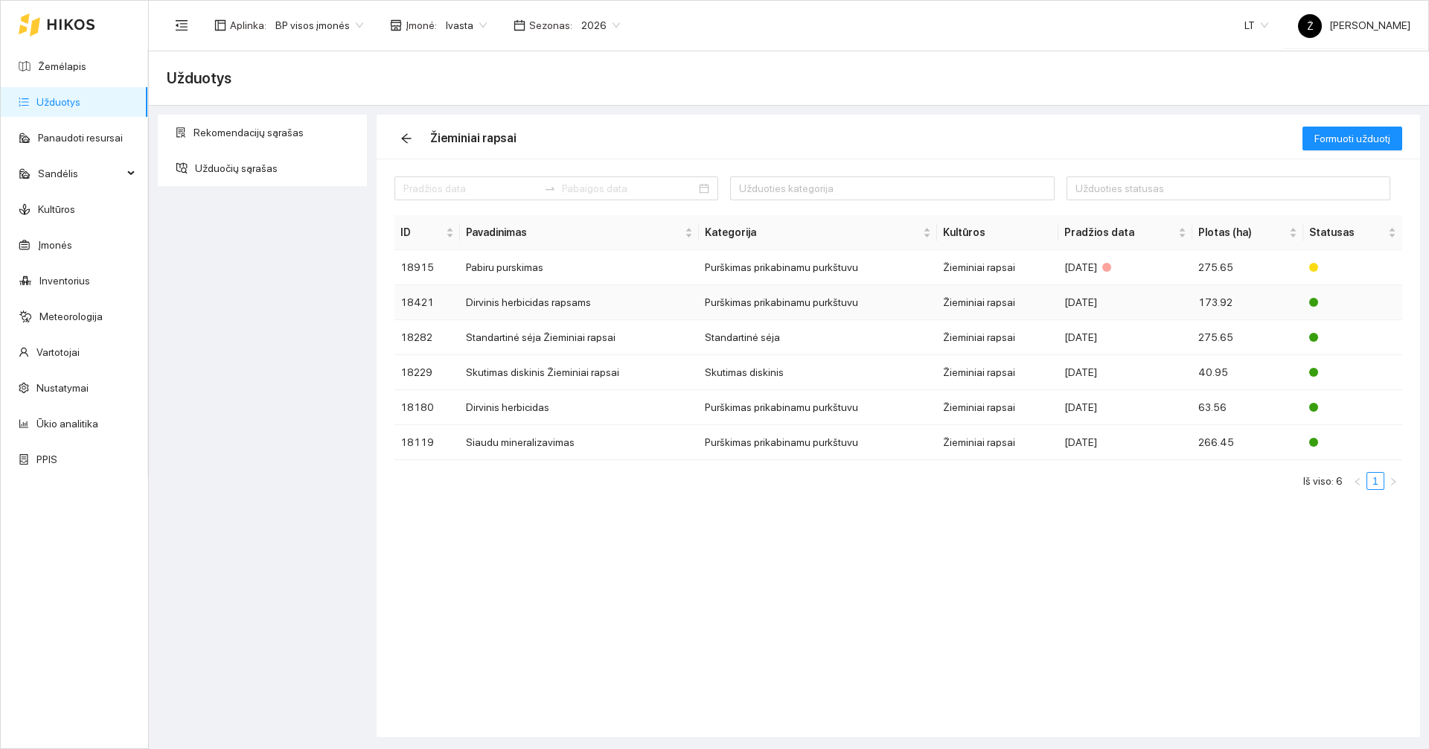
click at [616, 304] on td "Dirvinis herbicidas rapsams" at bounding box center [579, 302] width 238 height 35
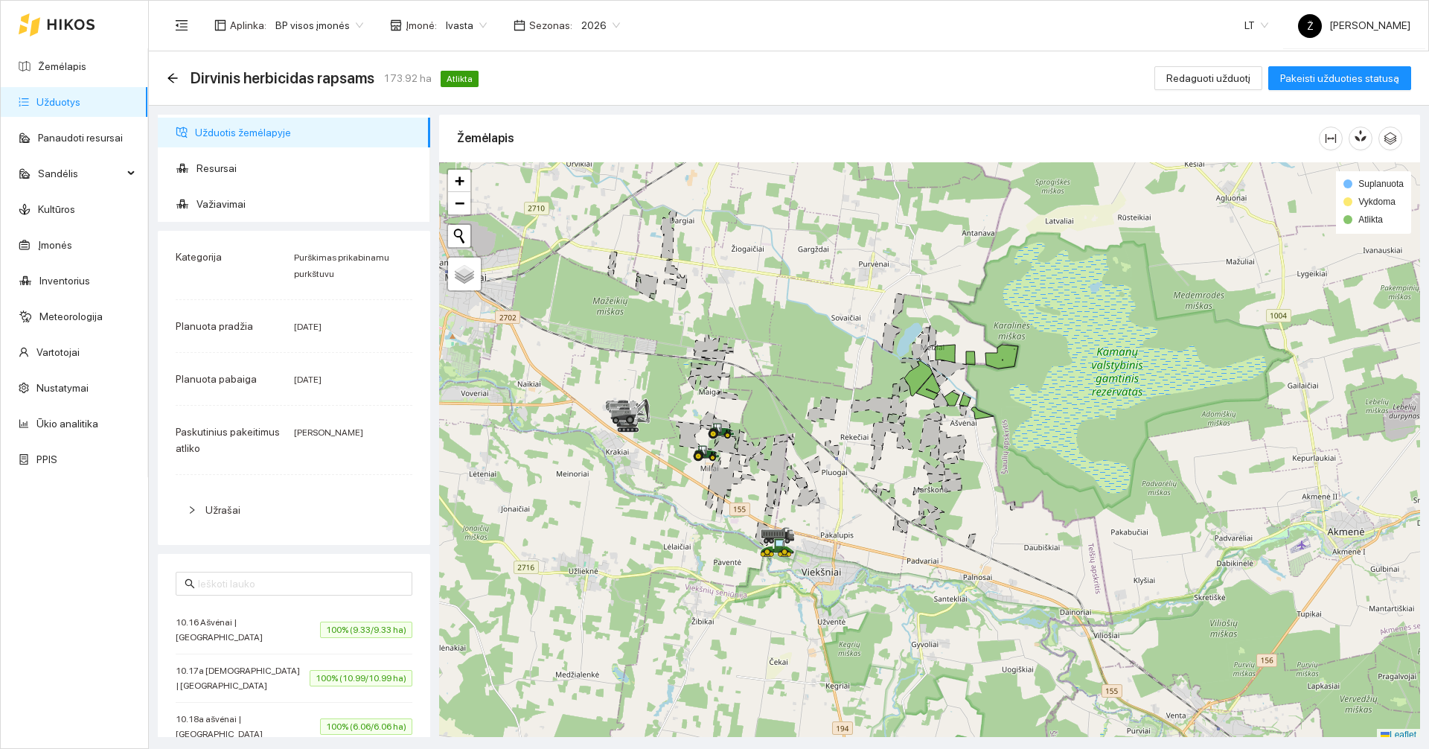
scroll to position [4, 0]
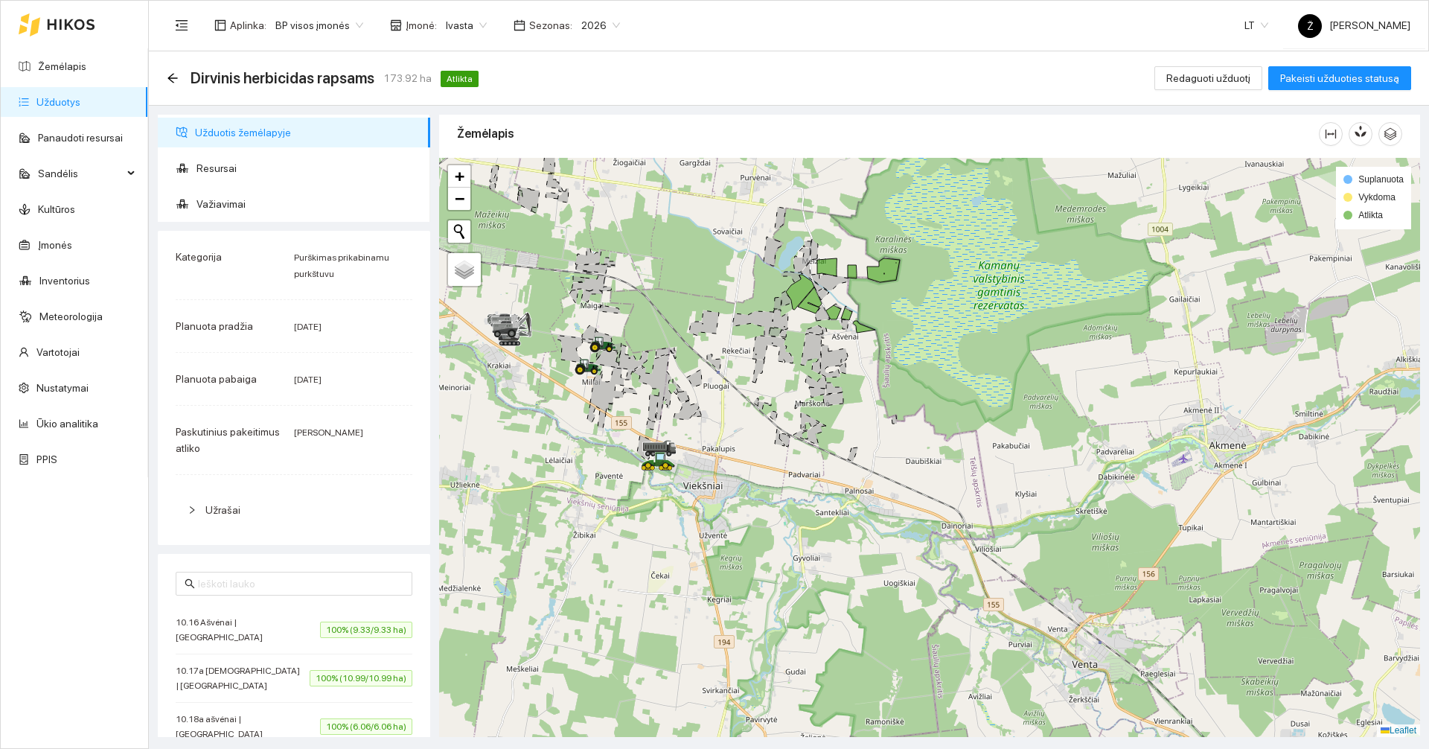
drag, startPoint x: 847, startPoint y: 327, endPoint x: 721, endPoint y: 243, distance: 151.3
click at [721, 243] on div at bounding box center [929, 447] width 981 height 579
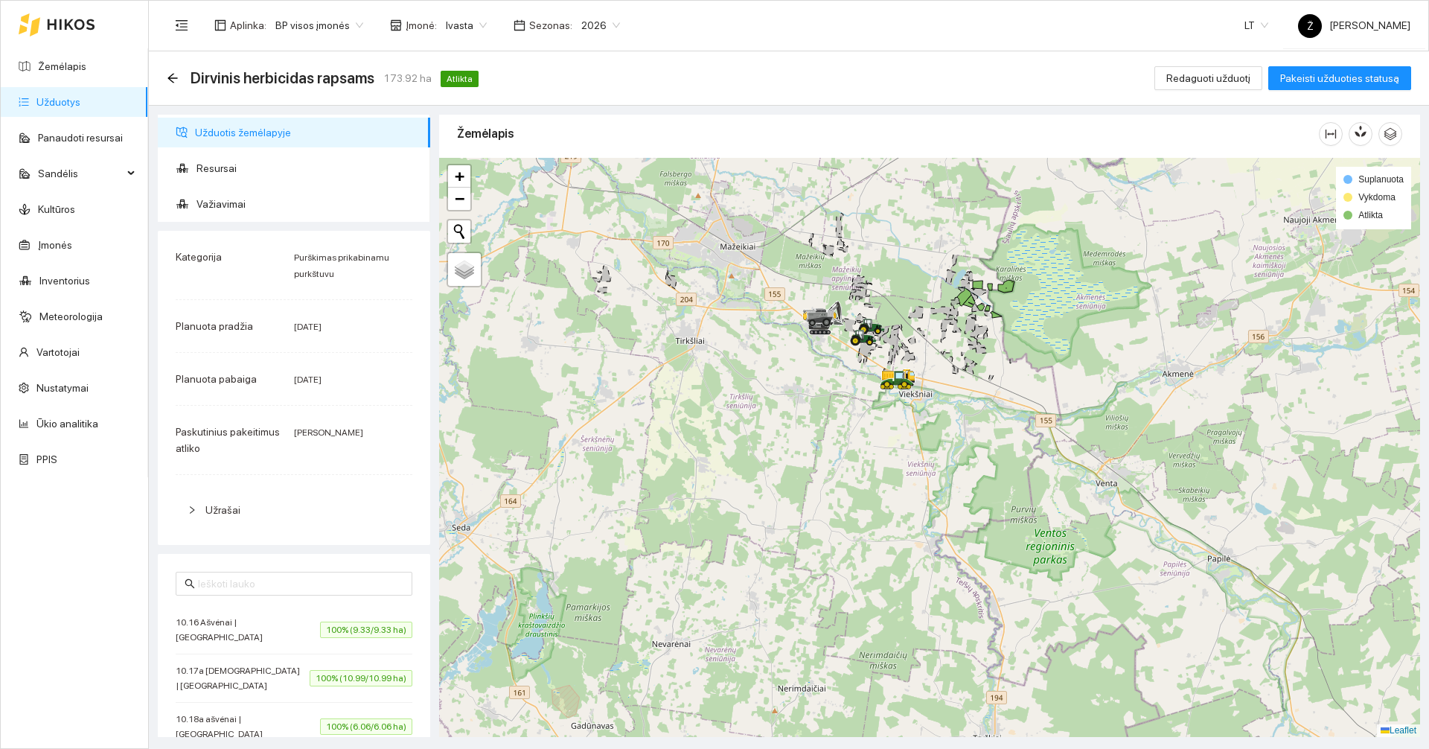
drag, startPoint x: 841, startPoint y: 252, endPoint x: 774, endPoint y: 330, distance: 102.9
click at [774, 330] on div at bounding box center [929, 447] width 981 height 579
click at [166, 81] on div "Dirvinis herbicidas rapsams 173.92 ha Atlikta Redaguoti užduotį Pakeisti užduot…" at bounding box center [789, 78] width 1280 height 54
click at [170, 80] on icon "arrow-left" at bounding box center [172, 78] width 10 height 10
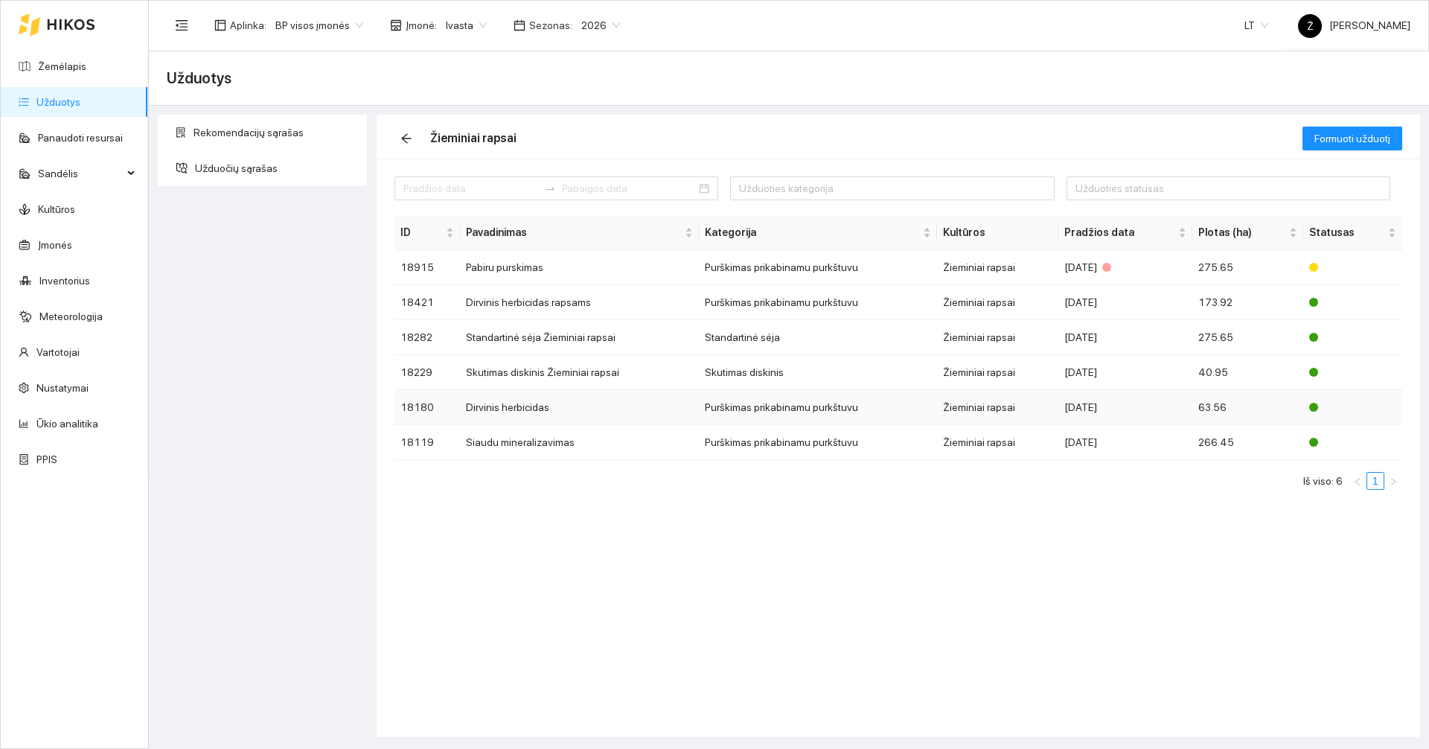
click at [557, 409] on td "Dirvinis herbicidas" at bounding box center [579, 407] width 238 height 35
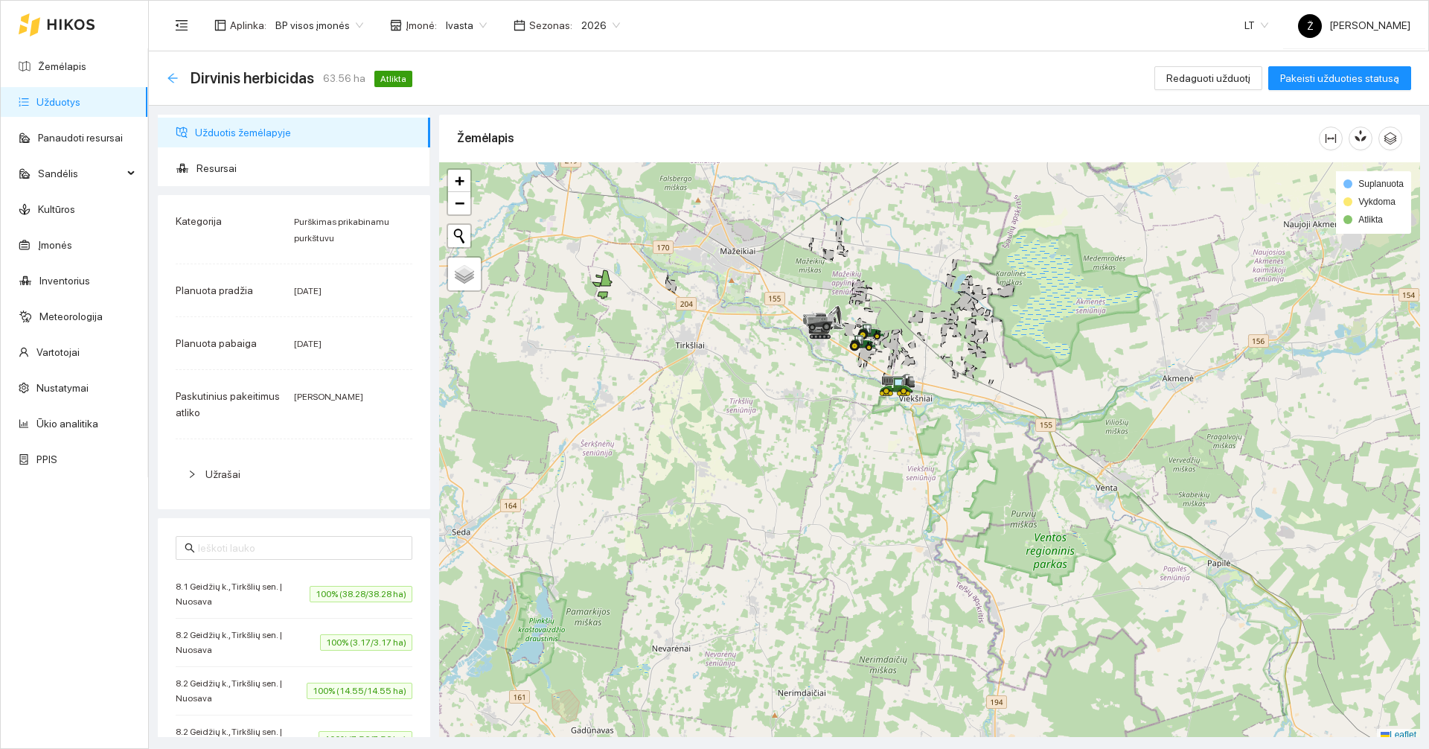
click at [171, 77] on icon "arrow-left" at bounding box center [173, 78] width 12 height 12
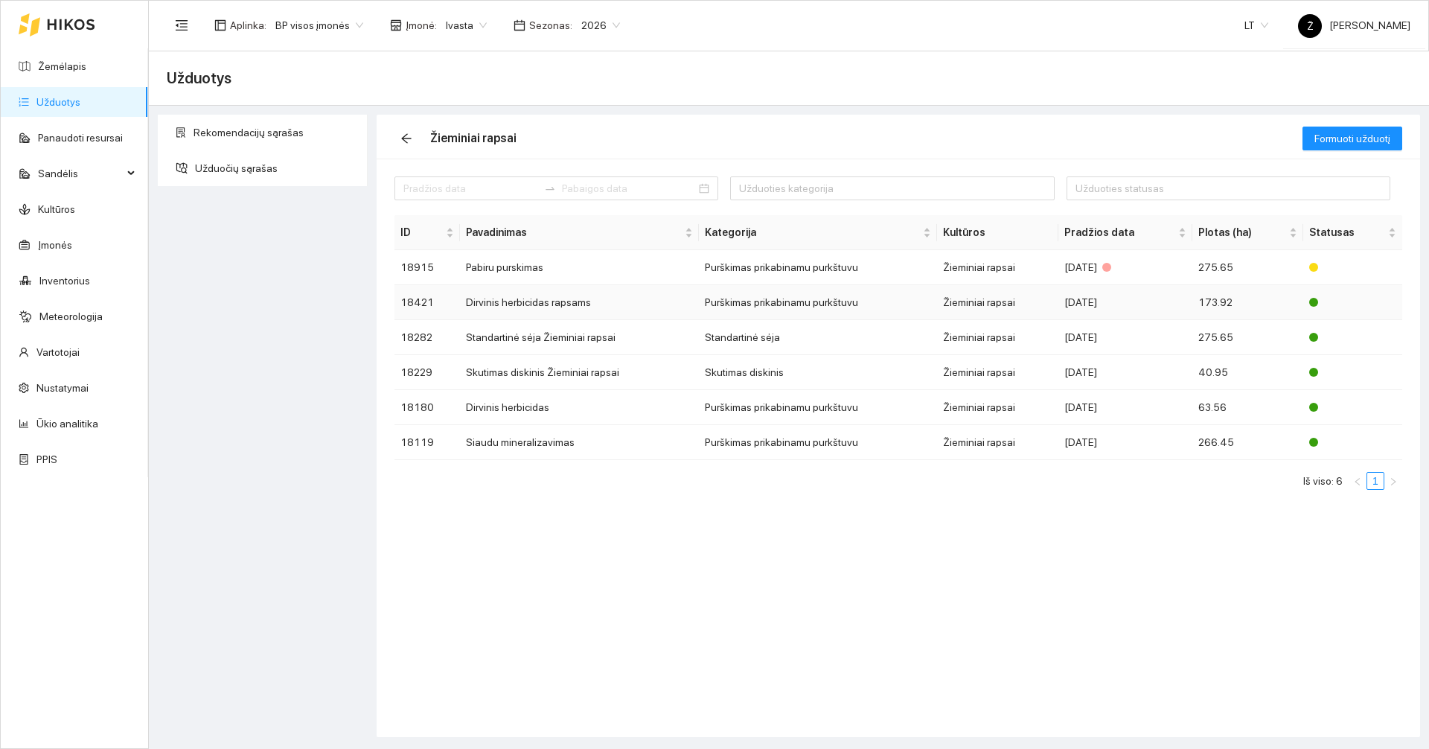
click at [580, 297] on td "Dirvinis herbicidas rapsams" at bounding box center [579, 302] width 238 height 35
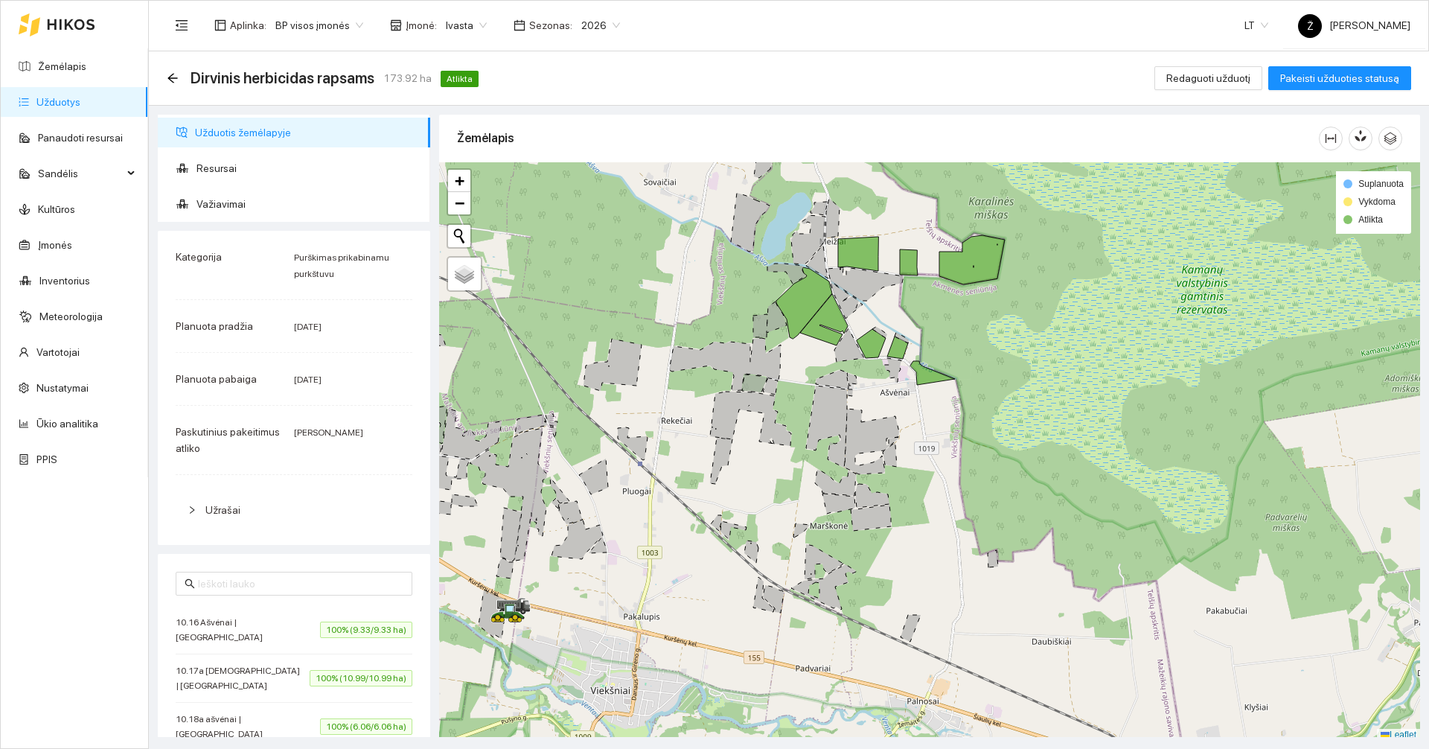
scroll to position [4, 0]
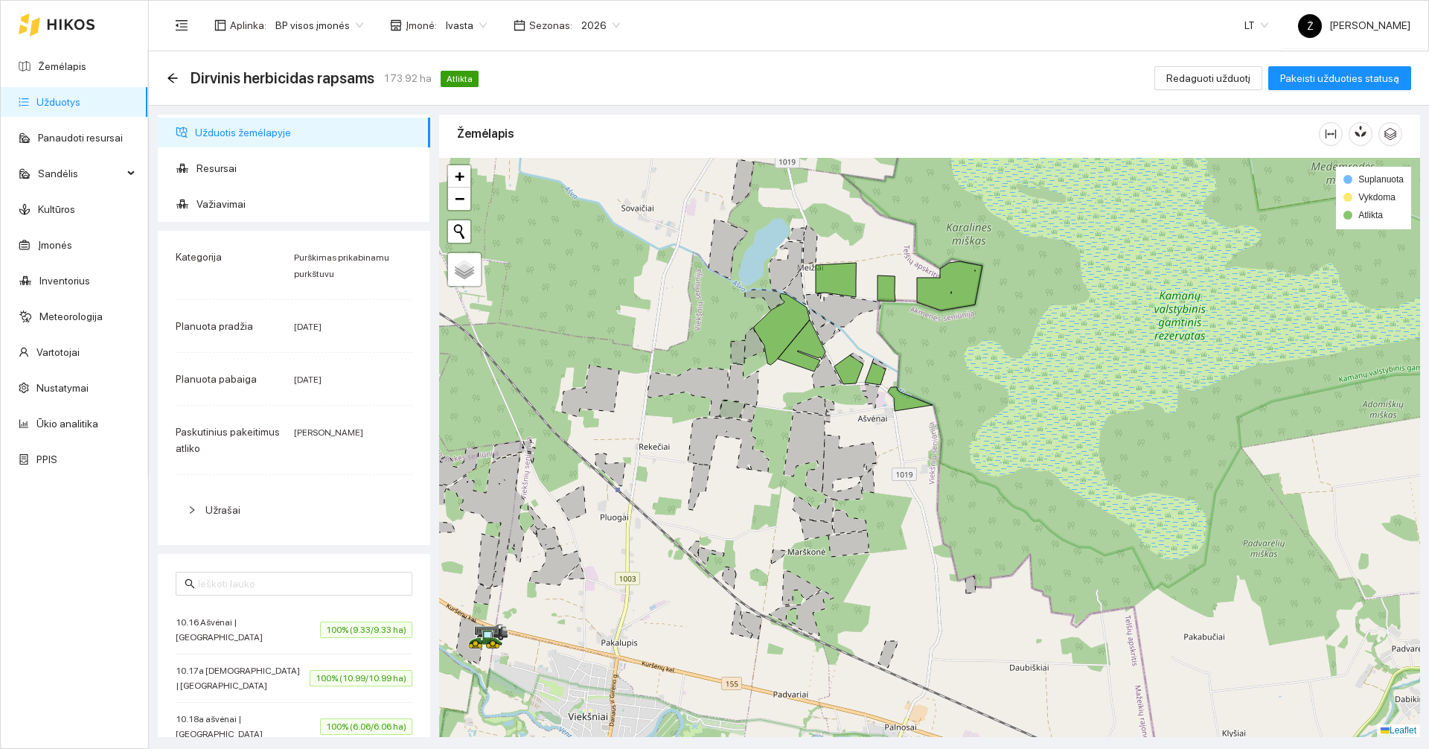
drag, startPoint x: 1030, startPoint y: 317, endPoint x: 1008, endPoint y: 348, distance: 38.4
click at [1008, 348] on div at bounding box center [929, 447] width 981 height 579
